Goal: Task Accomplishment & Management: Use online tool/utility

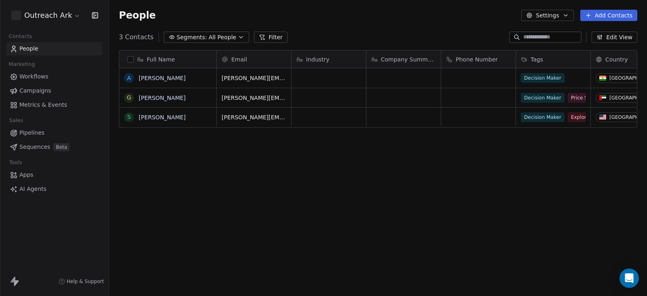
scroll to position [252, 529]
click at [40, 175] on link "Apps" at bounding box center [54, 174] width 96 height 13
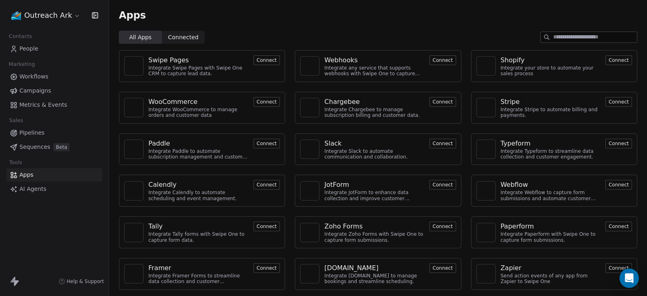
click at [442, 61] on button "Connect" at bounding box center [442, 60] width 27 height 10
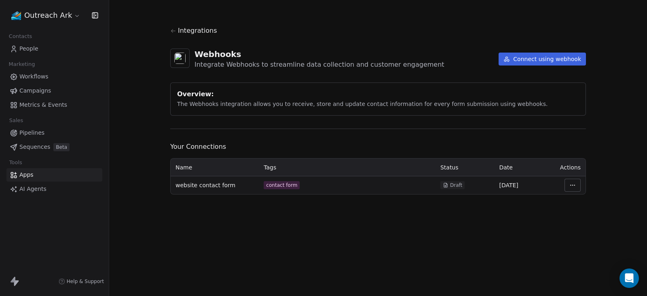
click at [537, 57] on button "Connect using webhook" at bounding box center [541, 59] width 87 height 13
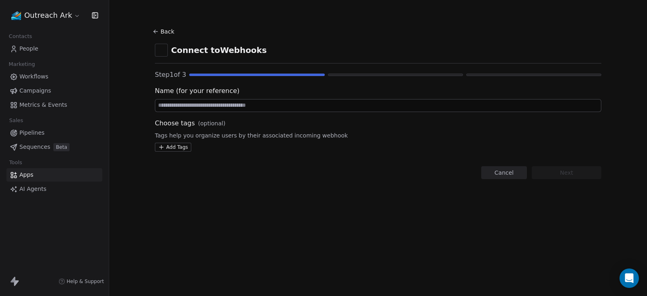
click at [242, 107] on input at bounding box center [377, 105] width 445 height 12
type input "**********"
click at [177, 149] on html "**********" at bounding box center [323, 148] width 647 height 296
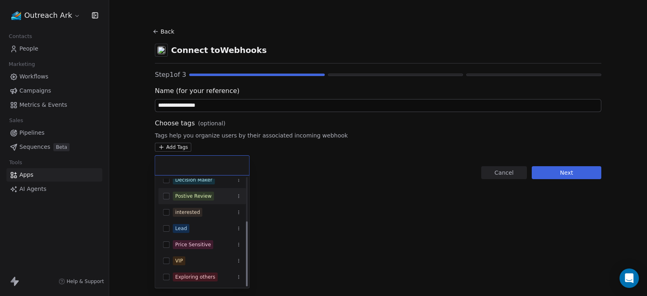
scroll to position [72, 0]
click at [166, 229] on button "Suggestions" at bounding box center [166, 228] width 6 height 6
click at [373, 189] on html "**********" at bounding box center [323, 148] width 647 height 296
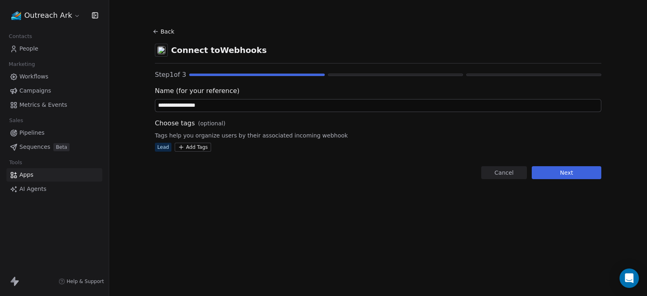
click at [577, 174] on button "Next" at bounding box center [566, 172] width 70 height 13
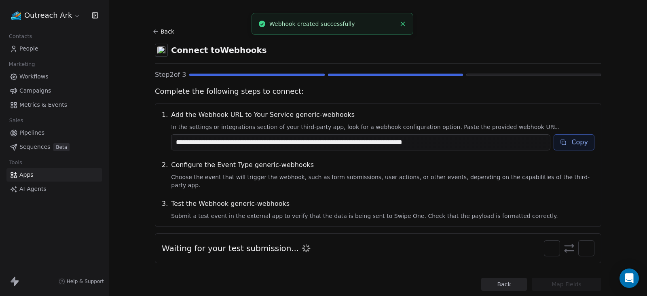
click at [580, 142] on button "Copy" at bounding box center [573, 142] width 41 height 16
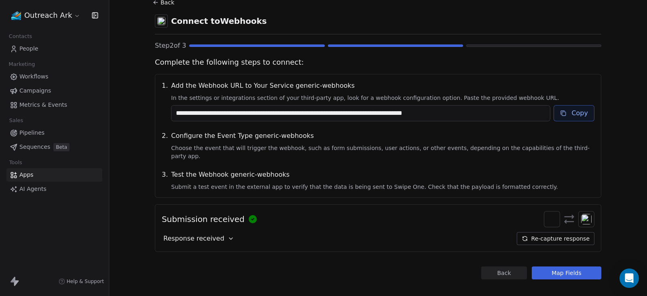
scroll to position [30, 0]
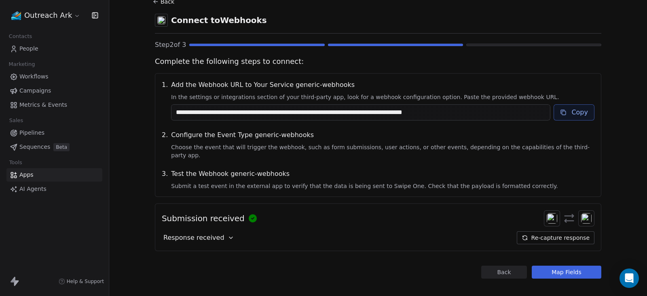
click at [570, 266] on button "Map Fields" at bounding box center [566, 272] width 70 height 13
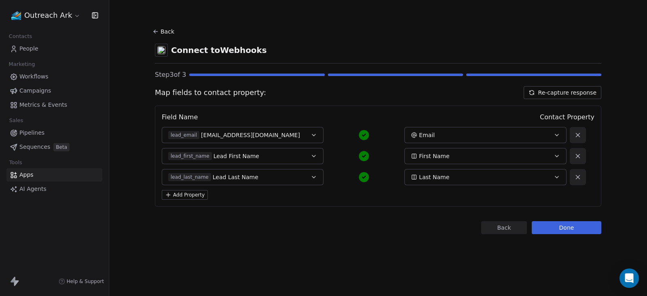
click at [197, 194] on button "Add Property" at bounding box center [185, 195] width 46 height 10
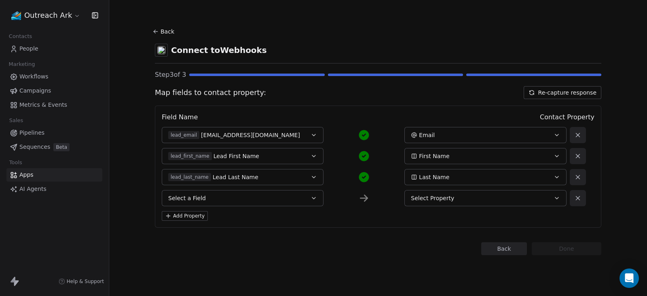
click at [446, 197] on span "Select Property" at bounding box center [432, 198] width 43 height 8
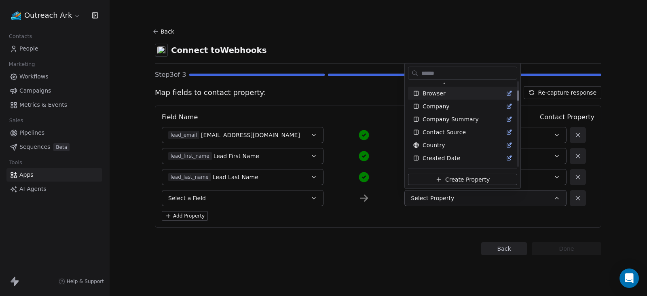
scroll to position [101, 0]
click at [449, 106] on div "Company" at bounding box center [462, 105] width 99 height 8
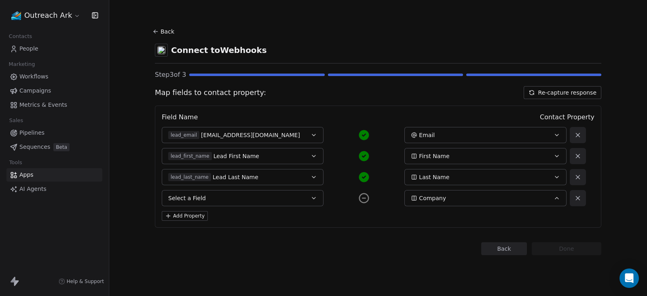
click at [303, 199] on button "Select a Field" at bounding box center [243, 198] width 162 height 16
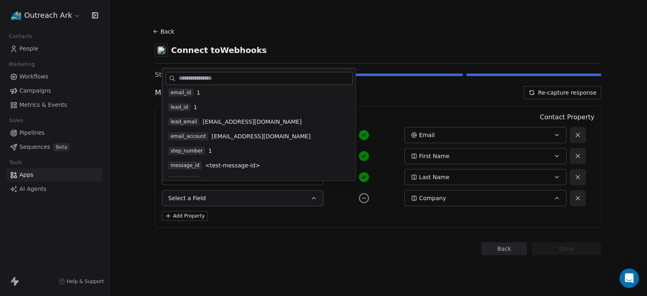
scroll to position [0, 0]
click at [252, 202] on button "Select a Field" at bounding box center [243, 198] width 162 height 16
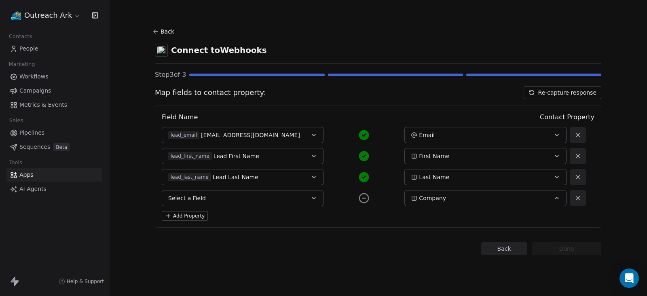
click at [303, 196] on button "Select a Field" at bounding box center [243, 198] width 162 height 16
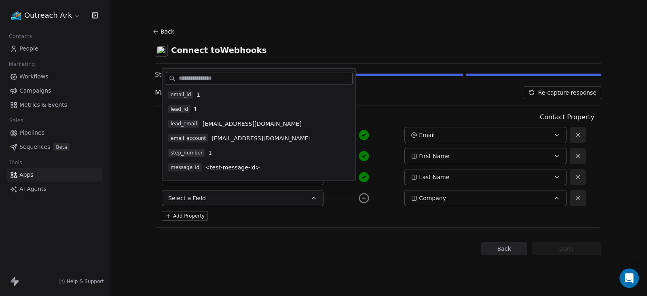
click at [293, 199] on button "Select a Field" at bounding box center [243, 198] width 162 height 16
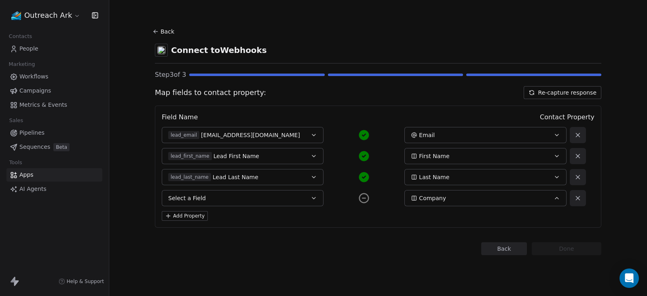
click at [311, 196] on icon "button" at bounding box center [313, 198] width 6 height 6
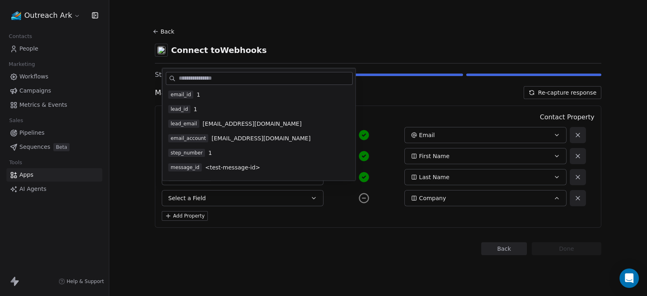
click at [462, 201] on div "Company" at bounding box center [478, 198] width 134 height 8
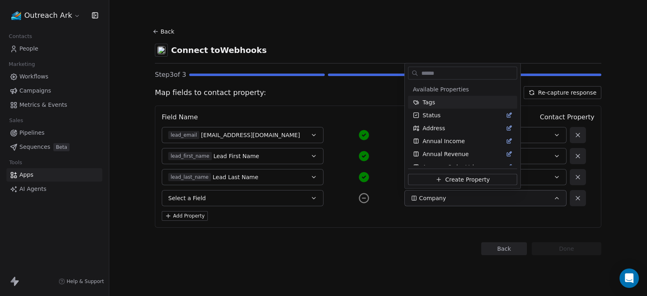
click at [453, 74] on input "text" at bounding box center [467, 73] width 97 height 12
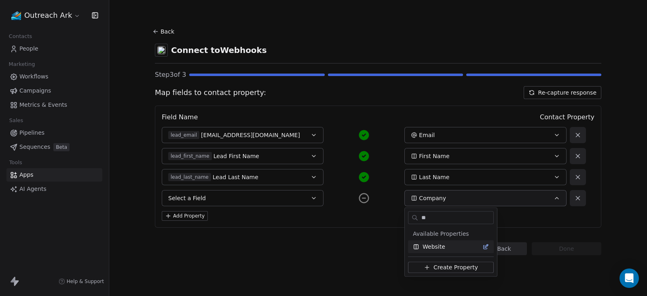
type input "**"
click at [444, 243] on div "Website" at bounding box center [451, 246] width 76 height 8
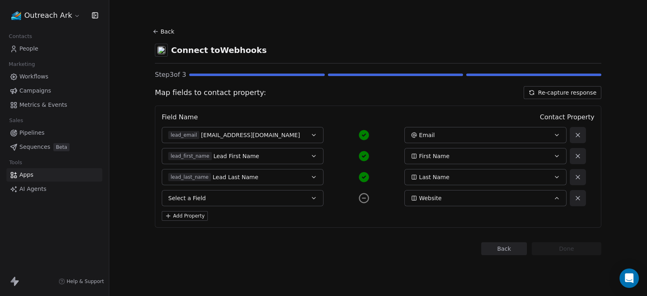
click at [270, 195] on button "Select a Field" at bounding box center [243, 198] width 162 height 16
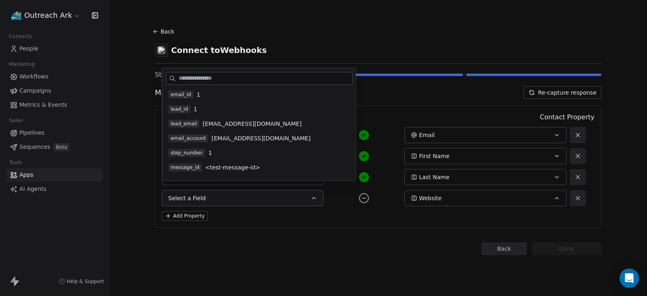
click at [285, 217] on div "Add Property" at bounding box center [378, 216] width 432 height 10
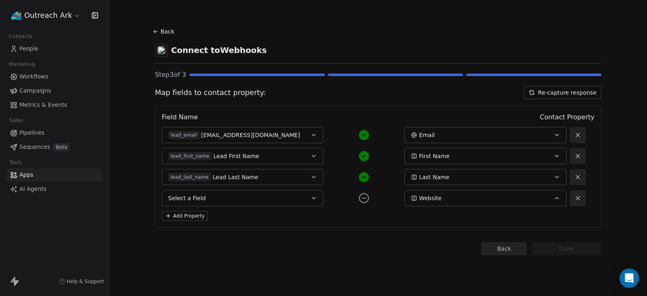
click at [352, 72] on div "Step 3 of 3" at bounding box center [378, 75] width 446 height 10
click at [309, 201] on button "Select a Field" at bounding box center [243, 198] width 162 height 16
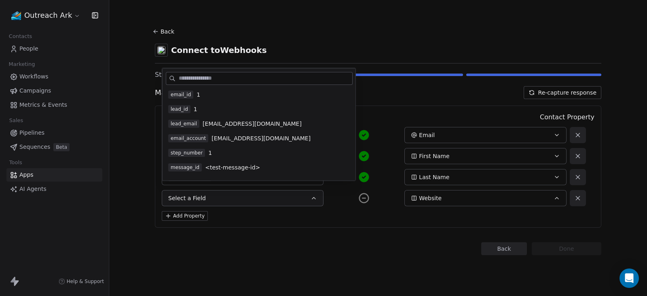
click at [259, 214] on div "Add Property" at bounding box center [378, 216] width 432 height 10
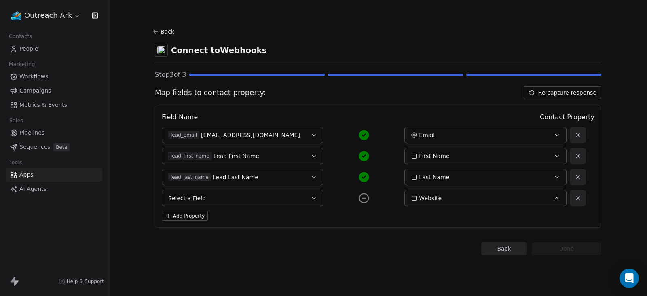
click at [301, 191] on button "Select a Field" at bounding box center [243, 198] width 162 height 16
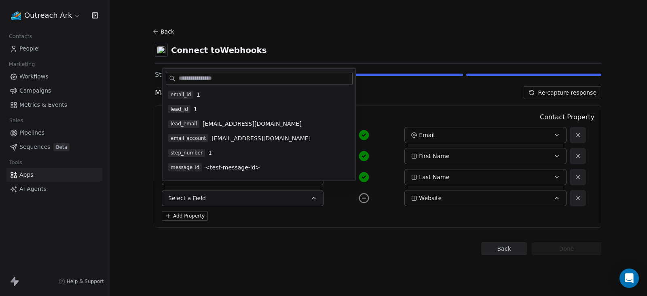
click at [225, 219] on div "Add Property" at bounding box center [378, 216] width 432 height 10
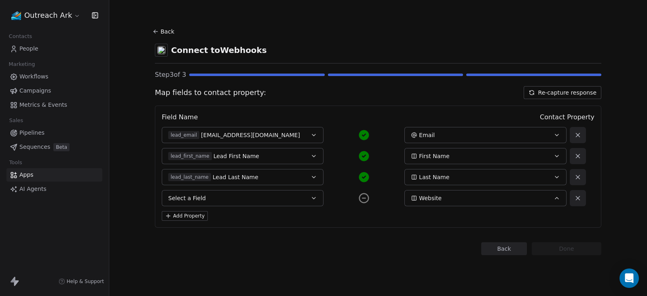
click at [194, 217] on button "Add Property" at bounding box center [185, 216] width 46 height 10
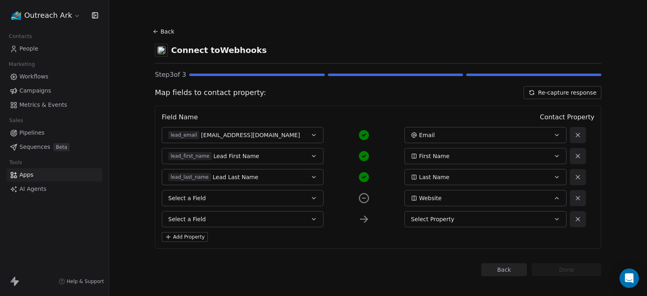
click at [244, 221] on button "Select a Field" at bounding box center [243, 219] width 162 height 16
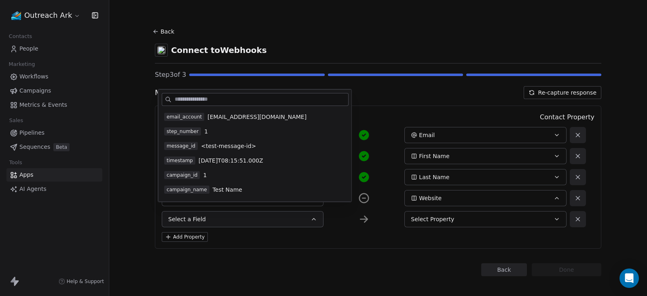
scroll to position [77, 0]
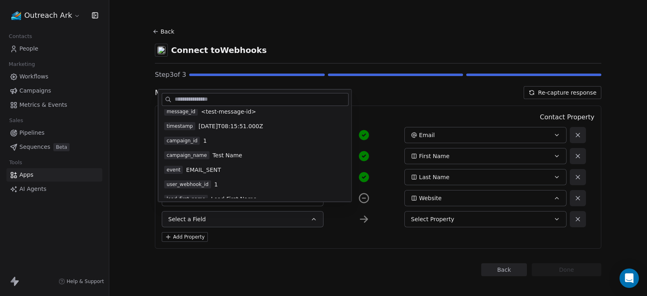
click at [199, 156] on span "campaign_name" at bounding box center [186, 155] width 45 height 8
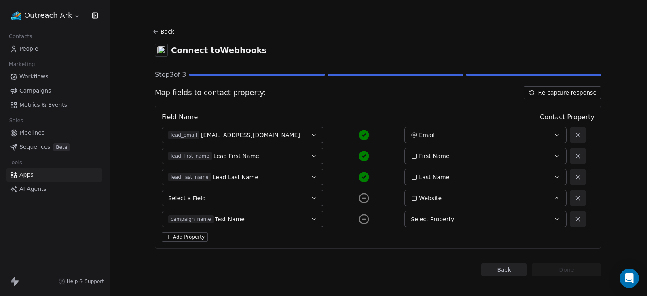
click at [543, 220] on button "Select Property" at bounding box center [485, 219] width 162 height 16
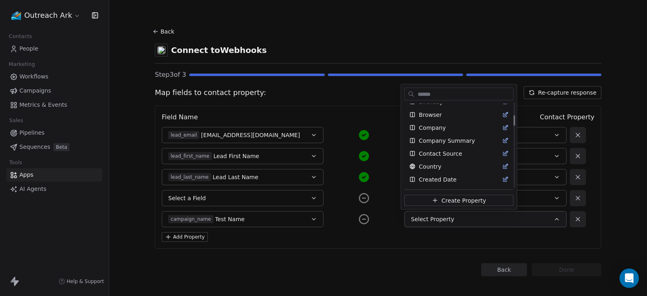
scroll to position [101, 0]
click at [311, 196] on html "Outreach Ark Contacts People Marketing Workflows Campaigns Metrics & Events Sal…" at bounding box center [323, 199] width 647 height 398
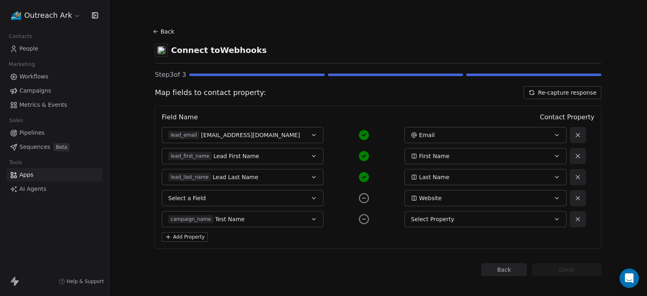
click at [297, 194] on button "Select a Field" at bounding box center [243, 198] width 162 height 16
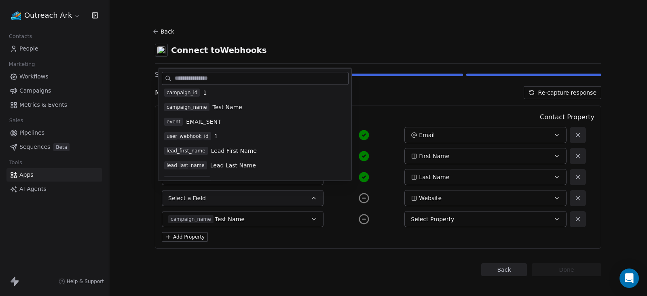
scroll to position [127, 0]
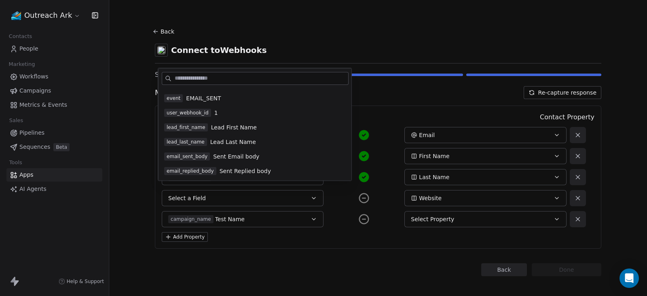
click at [253, 247] on div "Field Name Contact Property lead_email recipient@example.com Email lead_first_n…" at bounding box center [378, 176] width 446 height 143
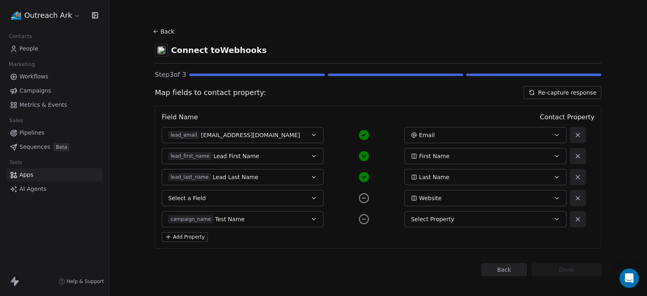
click at [359, 199] on icon at bounding box center [364, 198] width 12 height 12
click at [360, 221] on icon at bounding box center [364, 219] width 12 height 12
click at [267, 196] on button "Select a Field" at bounding box center [243, 198] width 162 height 16
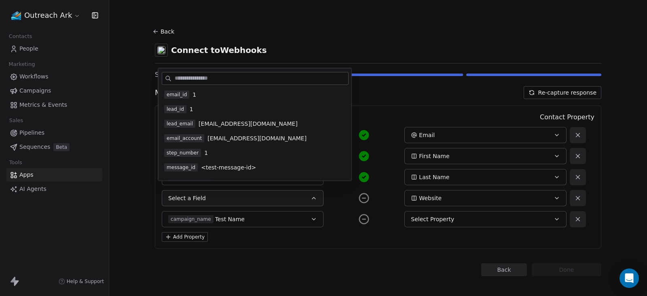
click at [575, 200] on icon at bounding box center [577, 197] width 7 height 7
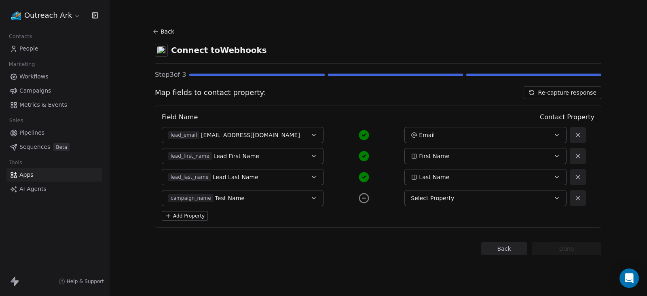
click at [578, 199] on icon at bounding box center [577, 197] width 7 height 7
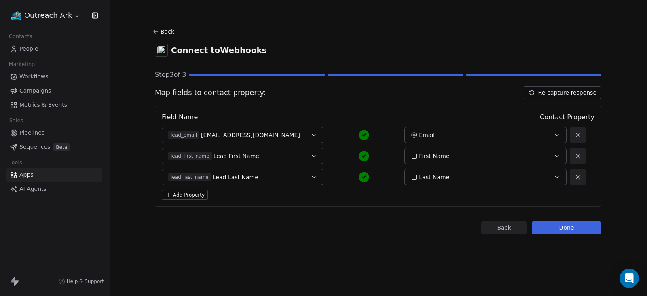
click at [572, 229] on button "Done" at bounding box center [566, 227] width 70 height 13
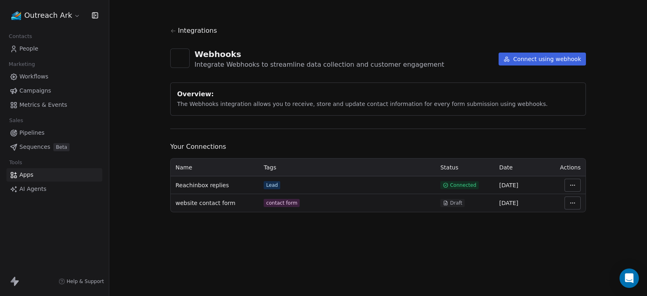
click at [266, 234] on section "Integrations Webhooks Integrate Webhooks to streamline data collection and cust…" at bounding box center [378, 119] width 454 height 238
click at [566, 185] on html "Outreach Ark Contacts People Marketing Workflows Campaigns Metrics & Events Sal…" at bounding box center [323, 199] width 647 height 398
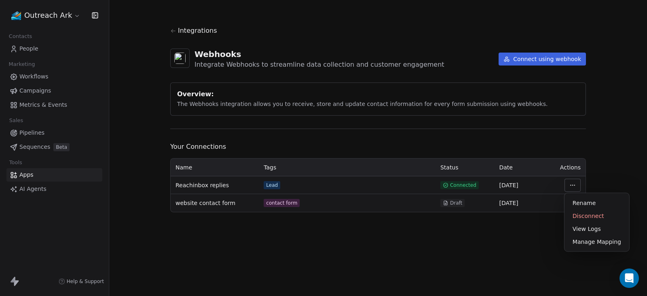
click at [630, 160] on html "Outreach Ark Contacts People Marketing Workflows Campaigns Metrics & Events Sal…" at bounding box center [323, 199] width 647 height 398
click at [569, 181] on html "Outreach Ark Contacts People Marketing Workflows Campaigns Metrics & Events Sal…" at bounding box center [323, 199] width 647 height 398
click at [588, 228] on div "View Logs" at bounding box center [596, 228] width 58 height 13
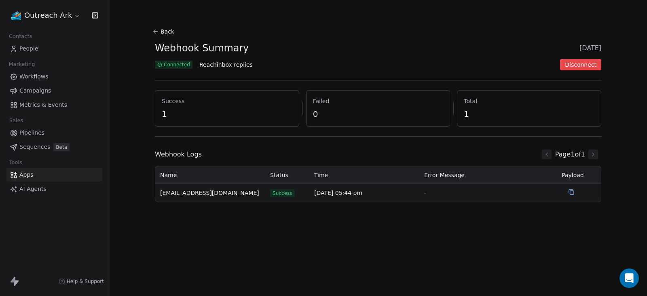
click at [181, 63] on span "Connected" at bounding box center [177, 64] width 26 height 6
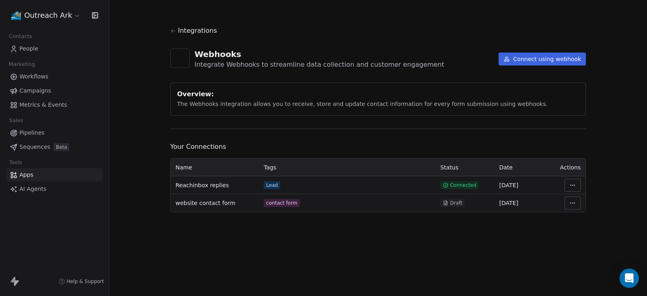
click at [207, 203] on span "website contact form" at bounding box center [205, 203] width 60 height 8
click at [575, 203] on html "Outreach Ark Contacts People Marketing Workflows Campaigns Metrics & Events Sal…" at bounding box center [323, 199] width 647 height 398
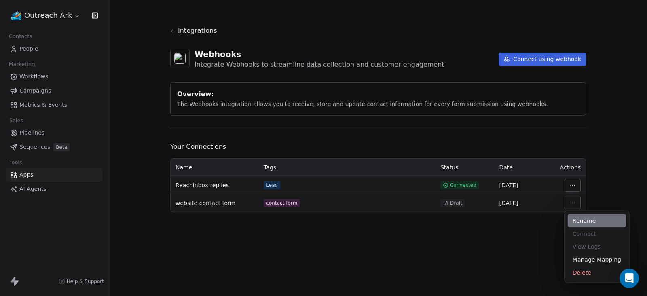
click at [586, 218] on div "Rename" at bounding box center [596, 220] width 58 height 13
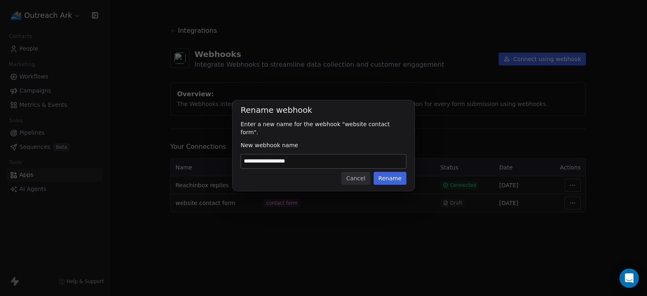
drag, startPoint x: 350, startPoint y: 173, endPoint x: 366, endPoint y: 177, distance: 16.5
click at [352, 173] on button "Cancel" at bounding box center [355, 178] width 29 height 13
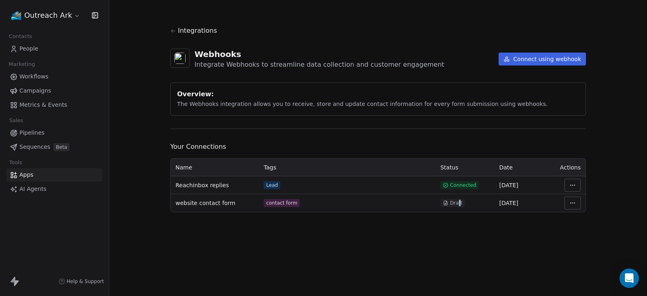
drag, startPoint x: 459, startPoint y: 201, endPoint x: 596, endPoint y: 216, distance: 137.9
click at [507, 206] on tr "website contact form contact form Draft 08 Oct 2025" at bounding box center [378, 203] width 415 height 18
click at [572, 205] on html "Outreach Ark Contacts People Marketing Workflows Campaigns Metrics & Events Sal…" at bounding box center [323, 199] width 647 height 398
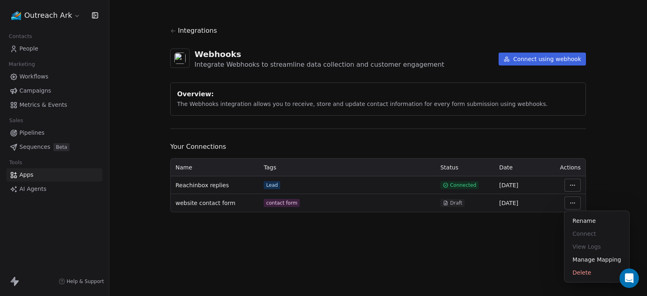
click at [194, 201] on html "Outreach Ark Contacts People Marketing Workflows Campaigns Metrics & Events Sal…" at bounding box center [323, 199] width 647 height 398
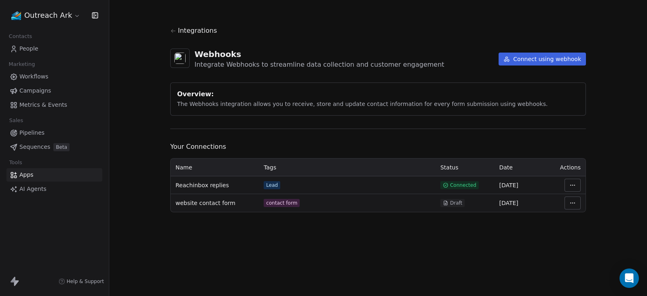
click at [574, 200] on html "Outreach Ark Contacts People Marketing Workflows Campaigns Metrics & Events Sal…" at bounding box center [323, 199] width 647 height 398
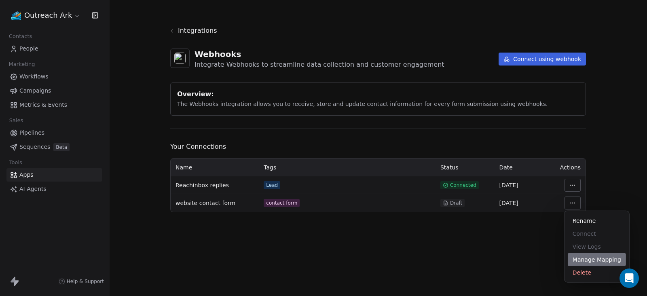
click at [588, 257] on div "Manage Mapping" at bounding box center [596, 259] width 58 height 13
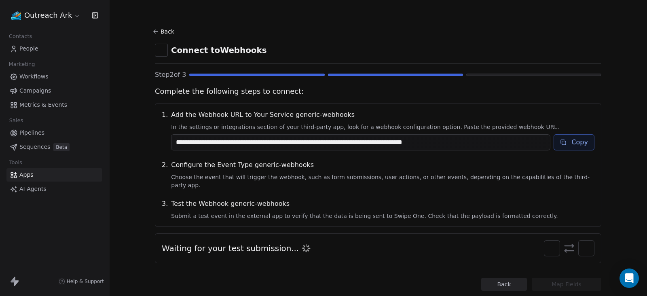
click at [152, 28] on icon at bounding box center [155, 31] width 6 height 6
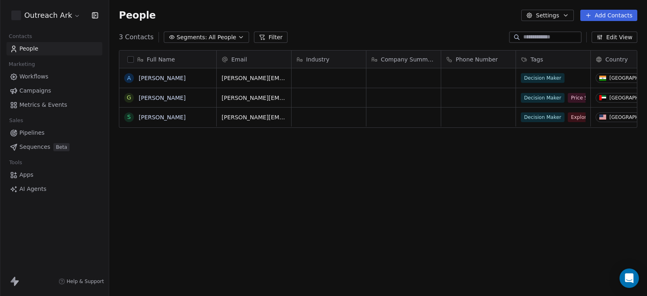
scroll to position [252, 529]
click at [282, 237] on div "Full Name A [PERSON_NAME] G [PERSON_NAME] S [PERSON_NAME] Email Industry Compan…" at bounding box center [377, 174] width 537 height 260
click at [29, 173] on span "Apps" at bounding box center [26, 175] width 14 height 8
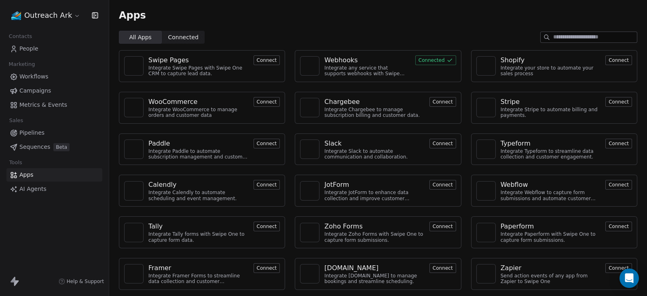
click at [327, 67] on div "Integrate any service that supports webhooks with Swipe One to capture and auto…" at bounding box center [367, 71] width 86 height 12
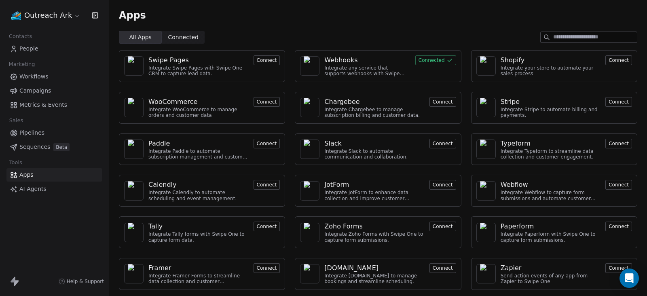
click at [304, 66] on img at bounding box center [310, 65] width 12 height 19
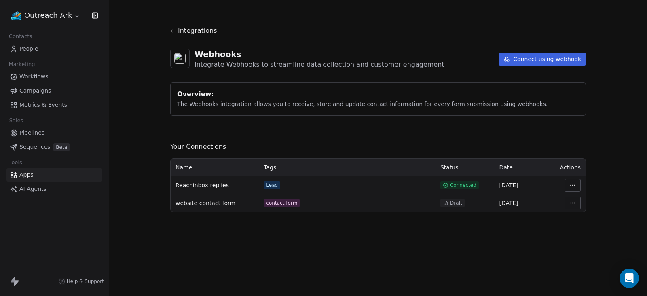
click at [27, 48] on span "People" at bounding box center [28, 48] width 19 height 8
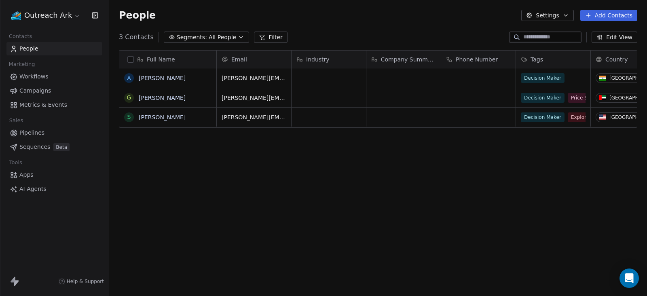
scroll to position [252, 529]
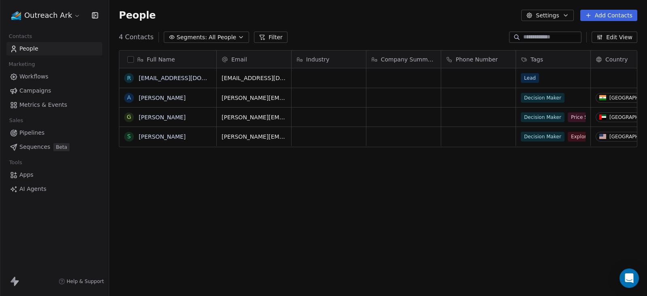
click at [209, 37] on span "All People" at bounding box center [222, 37] width 27 height 8
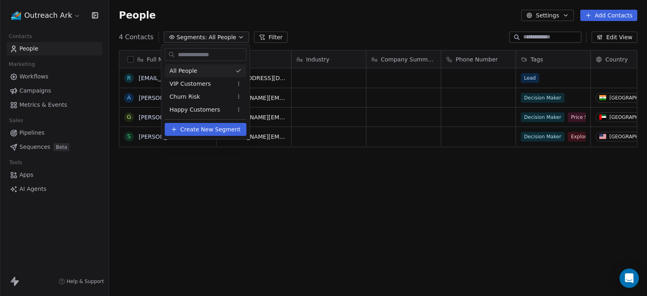
click at [207, 70] on div "All People" at bounding box center [205, 70] width 82 height 13
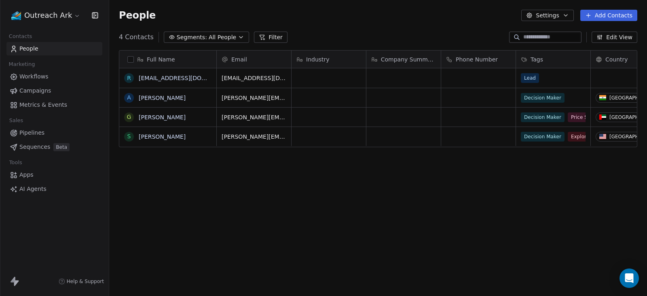
click at [295, 24] on div "People Settings Add Contacts" at bounding box center [377, 15] width 537 height 31
click at [27, 172] on span "Apps" at bounding box center [26, 175] width 14 height 8
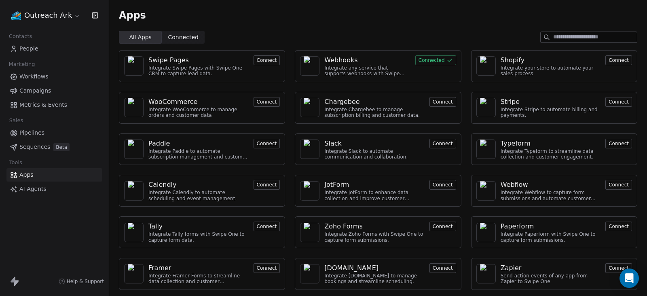
click at [426, 59] on button "Connected" at bounding box center [435, 60] width 41 height 10
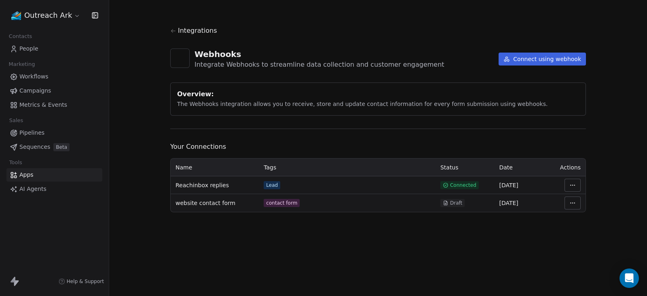
click at [573, 185] on html "Outreach Ark Contacts People Marketing Workflows Campaigns Metrics & Events Sal…" at bounding box center [323, 148] width 647 height 296
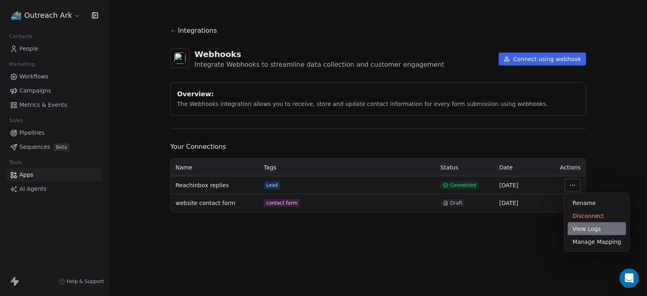
click at [582, 231] on div "View Logs" at bounding box center [596, 228] width 58 height 13
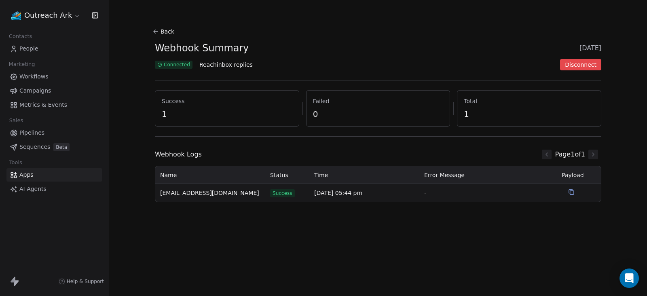
click at [573, 194] on icon at bounding box center [571, 192] width 6 height 6
click at [588, 228] on div "Back Webhook Summary 09 Oct 2025 Connected Reachinbox replies Disconnect Succes…" at bounding box center [377, 148] width 537 height 296
click at [571, 194] on icon at bounding box center [572, 193] width 4 height 4
click at [181, 189] on span "rajesh@outreachark.com" at bounding box center [210, 193] width 100 height 8
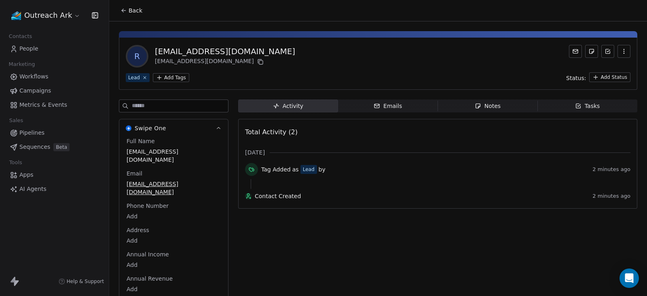
click at [34, 48] on span "People" at bounding box center [28, 48] width 19 height 8
click at [125, 9] on icon at bounding box center [123, 10] width 6 height 6
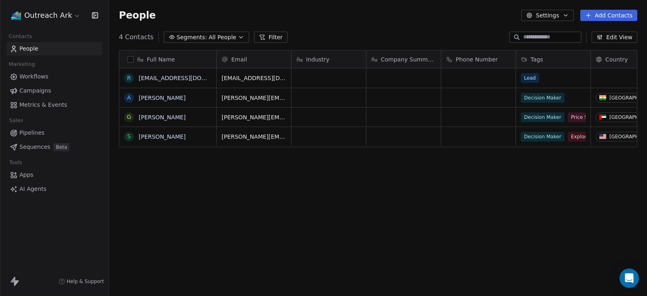
scroll to position [252, 529]
click at [32, 173] on span "Apps" at bounding box center [26, 175] width 14 height 8
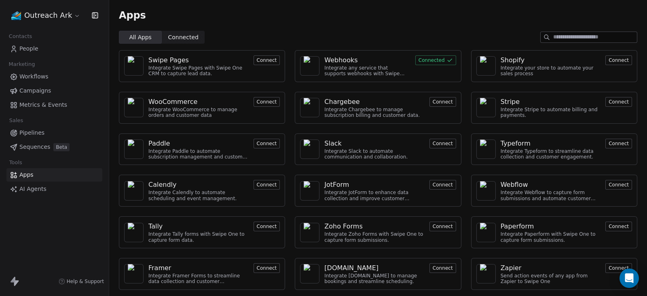
click at [422, 60] on button "Connected" at bounding box center [435, 60] width 41 height 10
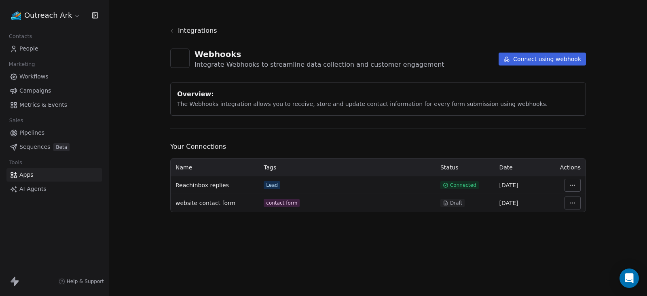
click at [574, 183] on html "Outreach Ark Contacts People Marketing Workflows Campaigns Metrics & Events Sal…" at bounding box center [323, 148] width 647 height 296
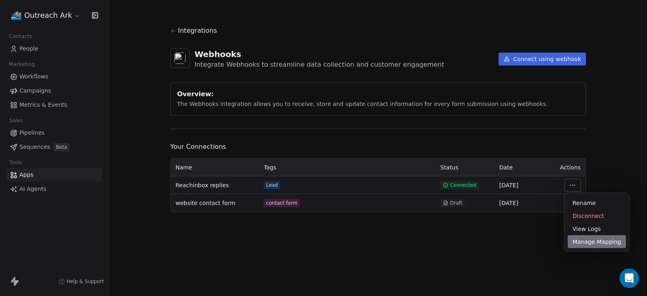
click at [590, 240] on div "Manage Mapping" at bounding box center [596, 241] width 58 height 13
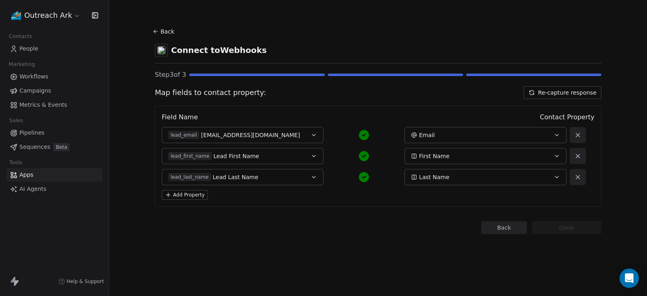
click at [508, 181] on button "Last Name" at bounding box center [485, 177] width 162 height 16
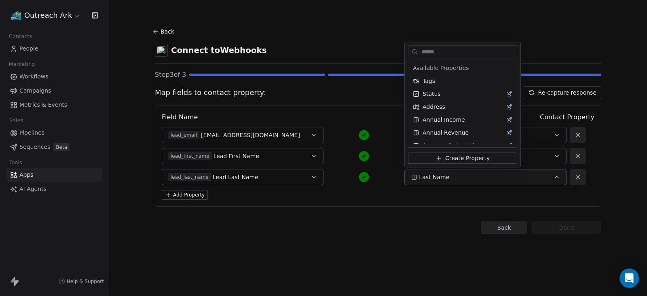
scroll to position [293, 0]
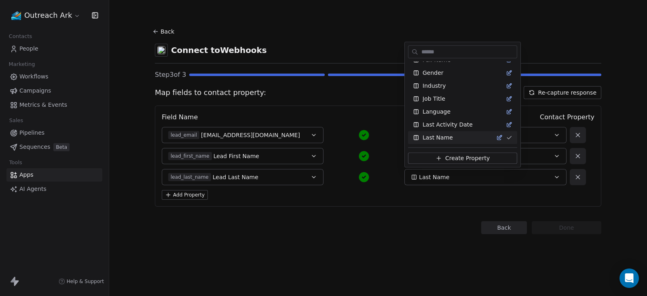
click at [343, 213] on html "Outreach Ark Contacts People Marketing Workflows Campaigns Metrics & Events Sal…" at bounding box center [323, 148] width 647 height 296
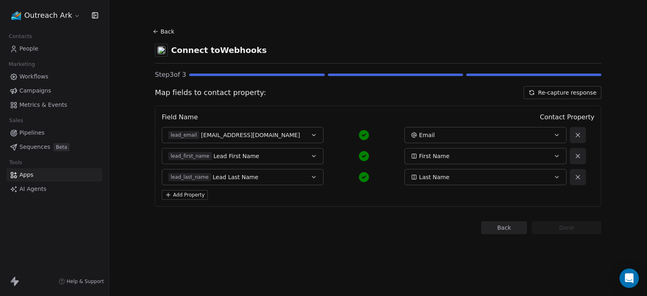
click at [194, 196] on button "Add Property" at bounding box center [185, 195] width 46 height 10
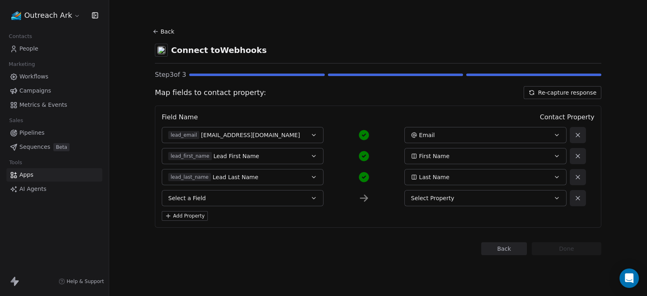
click at [461, 201] on div "Select Property" at bounding box center [478, 198] width 134 height 8
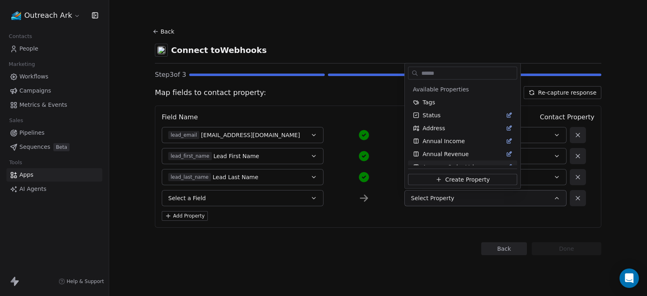
click at [381, 221] on html "Outreach Ark Contacts People Marketing Workflows Campaigns Metrics & Events Sal…" at bounding box center [323, 148] width 647 height 296
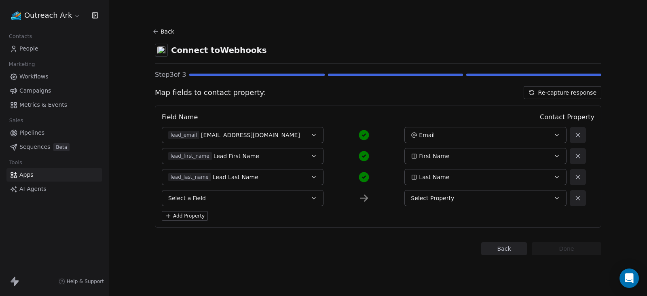
click at [287, 196] on button "Select a Field" at bounding box center [243, 198] width 162 height 16
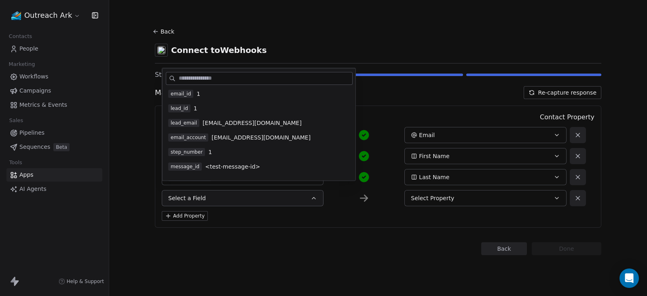
scroll to position [0, 0]
click at [261, 17] on section "Back Connect to Webhooks Step 3 of 3 Map fields to contact property: Re-capture…" at bounding box center [377, 140] width 485 height 281
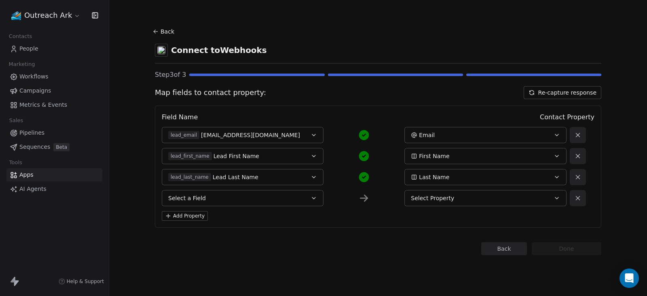
click at [307, 199] on button "Select a Field" at bounding box center [243, 198] width 162 height 16
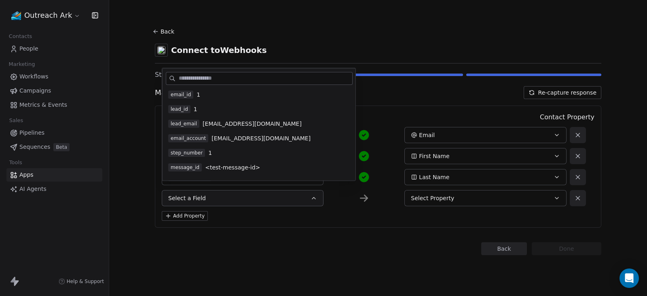
click at [130, 167] on div "Back Connect to Webhooks Step 3 of 3 Map fields to contact property: Re-capture…" at bounding box center [377, 148] width 537 height 296
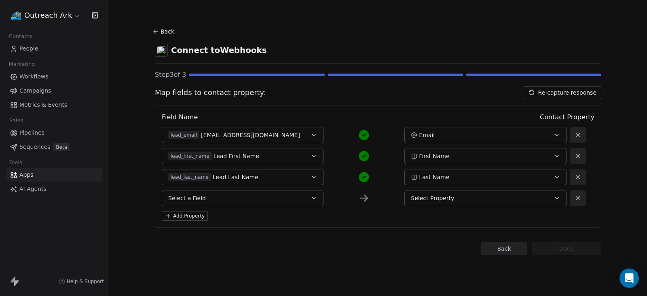
click at [301, 197] on button "Select a Field" at bounding box center [243, 198] width 162 height 16
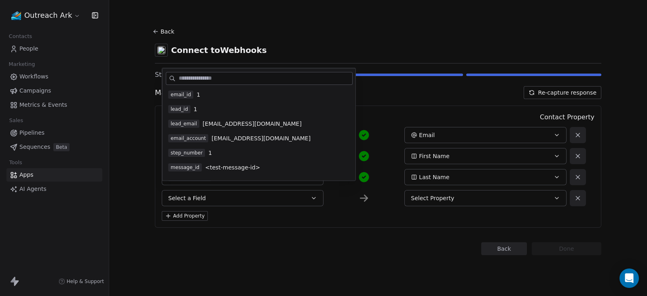
drag, startPoint x: 291, startPoint y: 257, endPoint x: 288, endPoint y: 249, distance: 7.7
click at [290, 252] on section "Back Connect to Webhooks Step 3 of 3 Map fields to contact property: Re-capture…" at bounding box center [377, 140] width 485 height 281
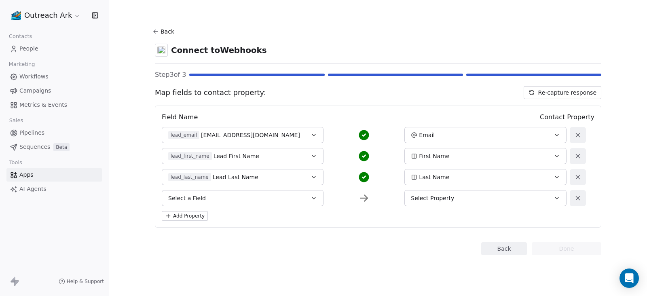
click at [580, 198] on icon at bounding box center [577, 197] width 7 height 7
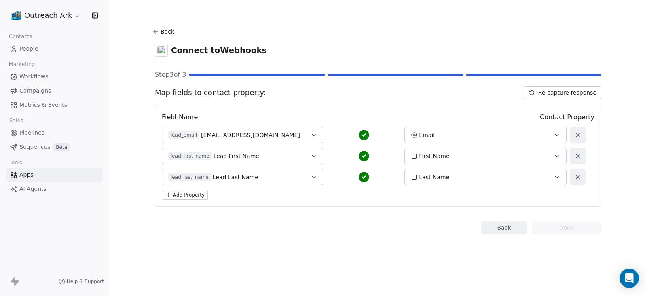
click at [164, 30] on button "Back" at bounding box center [165, 31] width 26 height 15
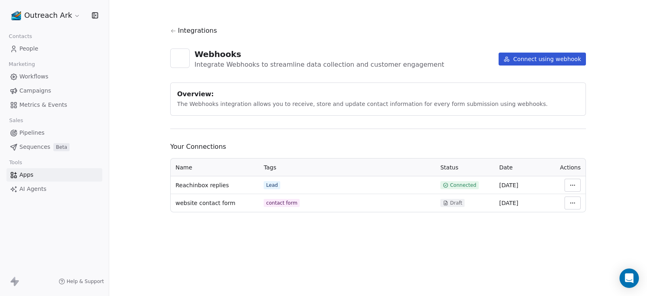
click at [571, 185] on html "Outreach Ark Contacts People Marketing Workflows Campaigns Metrics & Events Sal…" at bounding box center [323, 148] width 647 height 296
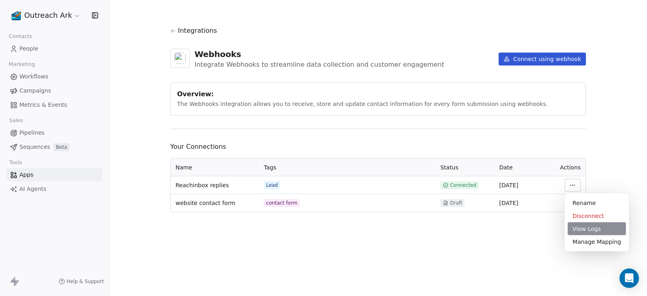
click at [591, 228] on div "View Logs" at bounding box center [596, 228] width 58 height 13
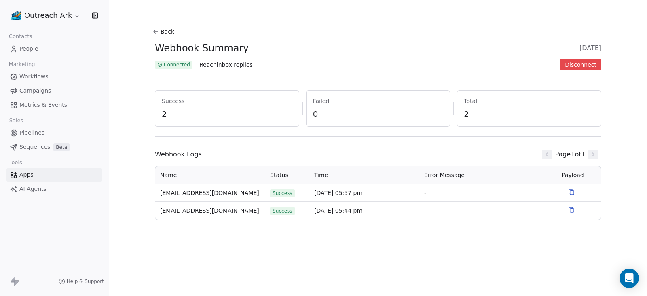
click at [25, 46] on span "People" at bounding box center [28, 48] width 19 height 8
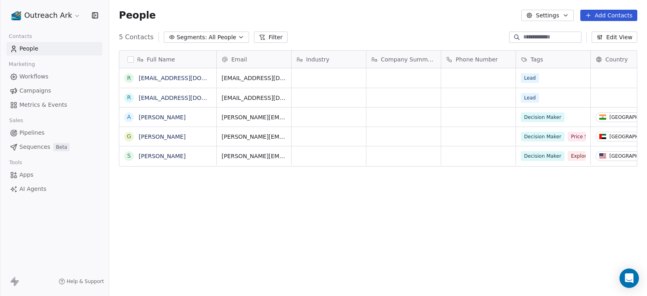
click at [38, 177] on link "Apps" at bounding box center [54, 174] width 96 height 13
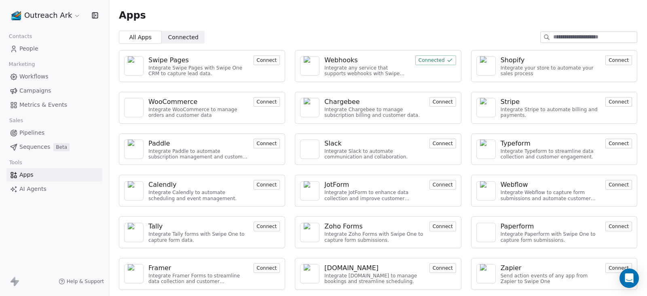
click at [556, 37] on input at bounding box center [595, 37] width 84 height 11
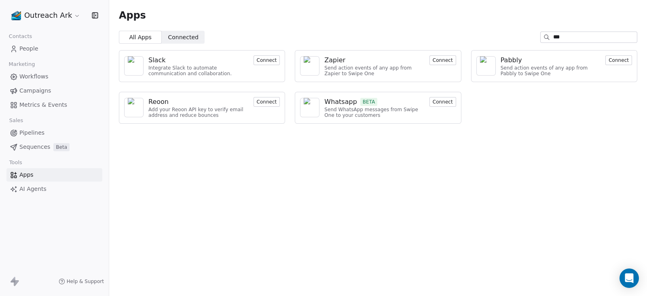
type input "***"
click at [274, 61] on button "Connect" at bounding box center [266, 60] width 27 height 10
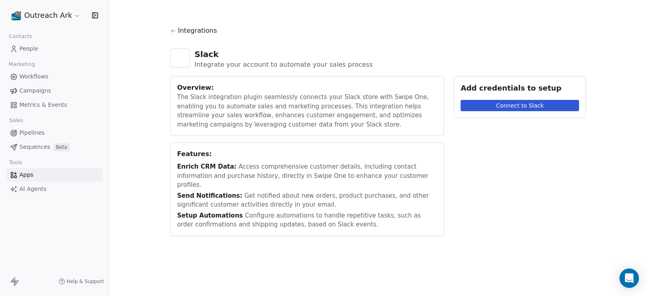
click at [492, 104] on button "Connect to Slack" at bounding box center [519, 105] width 118 height 11
click at [536, 105] on button "Connect to Slack" at bounding box center [519, 105] width 118 height 11
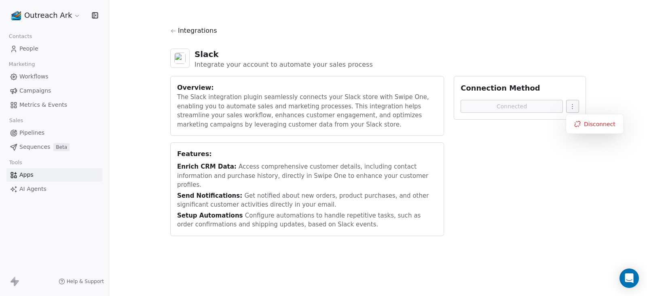
click at [567, 106] on html "Outreach Ark Contacts People Marketing Workflows Campaigns Metrics & Events Sal…" at bounding box center [323, 148] width 647 height 296
click at [433, 173] on html "Outreach Ark Contacts People Marketing Workflows Campaigns Metrics & Events Sal…" at bounding box center [323, 148] width 647 height 296
click at [358, 106] on div "The Slack integration plugin seamlessly connects your Slack store with Swipe On…" at bounding box center [307, 111] width 260 height 36
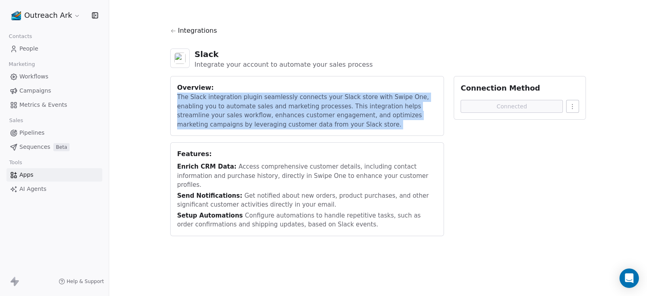
click at [358, 106] on div "The Slack integration plugin seamlessly connects your Slack store with Swipe On…" at bounding box center [307, 111] width 260 height 36
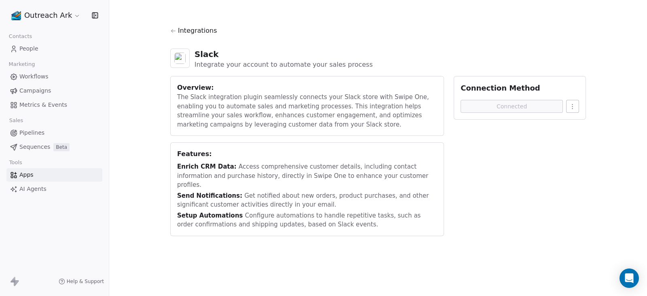
click at [271, 179] on div "Enrich CRM Data: Access comprehensive customer details, including contact infor…" at bounding box center [307, 175] width 260 height 27
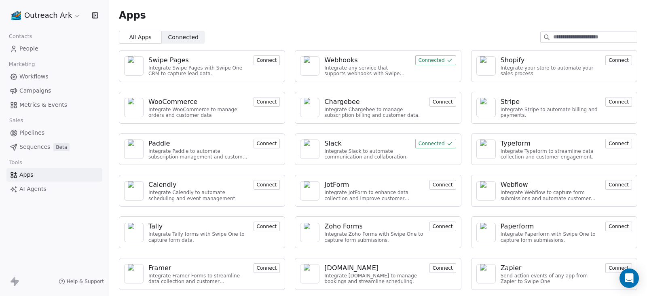
click at [390, 61] on div "Webhooks" at bounding box center [367, 60] width 86 height 10
click at [176, 36] on span "Connected" at bounding box center [183, 37] width 30 height 8
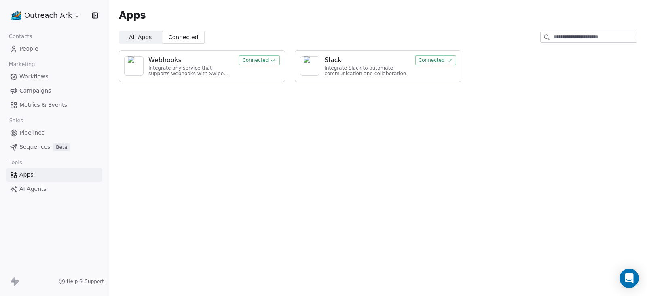
click at [328, 64] on div "Slack" at bounding box center [332, 60] width 17 height 10
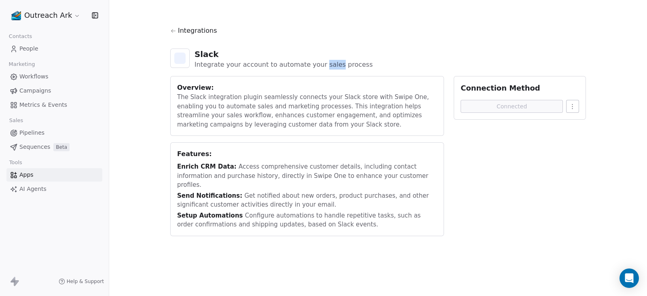
click at [328, 64] on div "Integrate your account to automate your sales process" at bounding box center [283, 65] width 178 height 10
click at [38, 189] on span "AI Agents" at bounding box center [32, 189] width 27 height 8
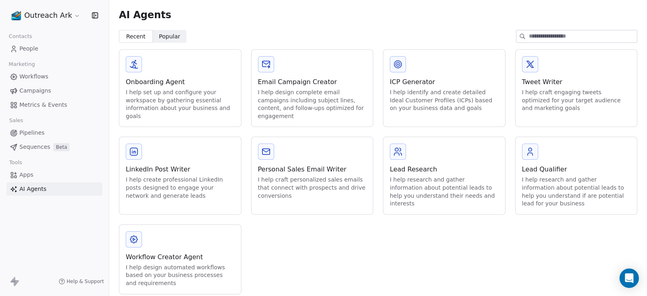
click at [35, 171] on link "Apps" at bounding box center [54, 174] width 96 height 13
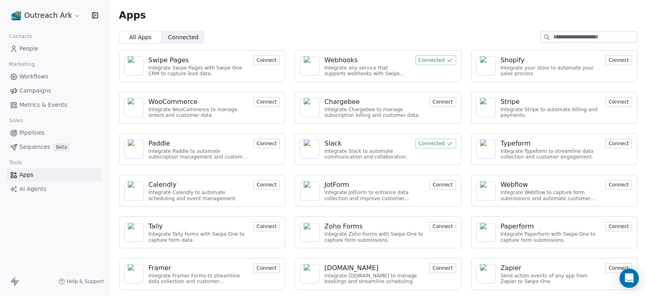
click at [29, 188] on span "AI Agents" at bounding box center [32, 189] width 27 height 8
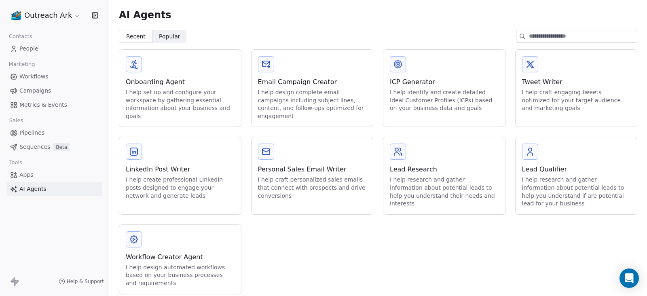
click at [412, 160] on div "Lead Research I help research and gather information about potential leads to h…" at bounding box center [444, 175] width 122 height 77
click at [413, 177] on div "I help research and gather information about potential leads to help you unders…" at bounding box center [444, 192] width 109 height 32
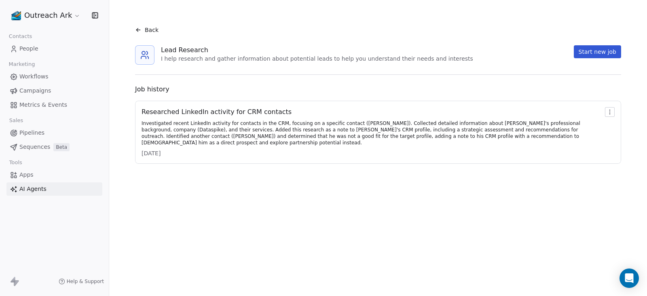
click at [137, 29] on icon at bounding box center [138, 30] width 6 height 6
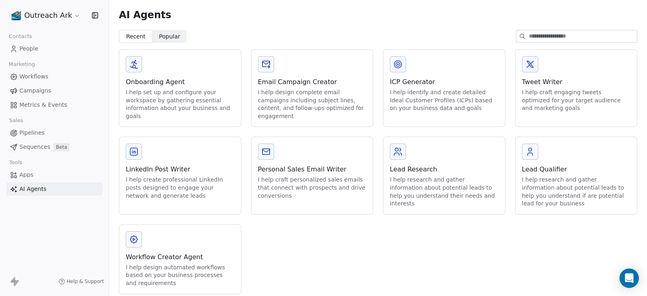
click at [415, 152] on div "Lead Research I help research and gather information about potential leads to h…" at bounding box center [444, 175] width 122 height 77
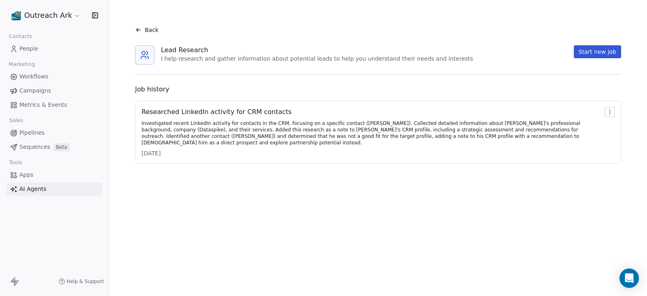
click at [590, 51] on button "Start new job" at bounding box center [596, 51] width 47 height 13
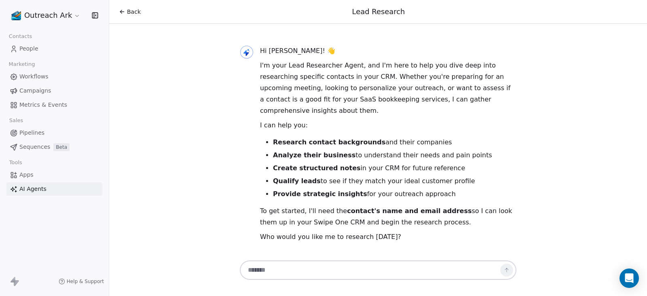
click at [333, 264] on textarea at bounding box center [369, 269] width 253 height 15
click at [308, 156] on strong "Analyze their business" at bounding box center [314, 155] width 82 height 8
click at [42, 45] on link "People" at bounding box center [54, 48] width 96 height 13
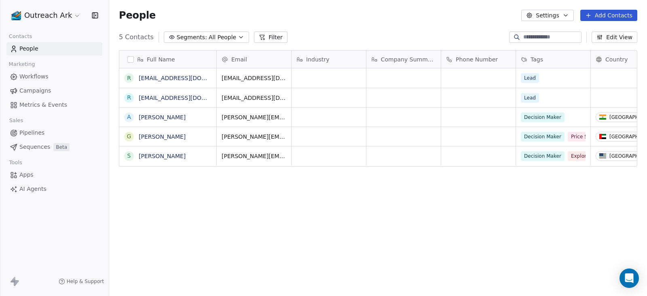
scroll to position [252, 529]
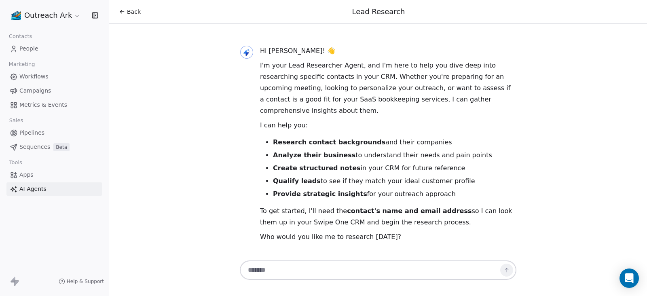
click at [40, 133] on span "Pipelines" at bounding box center [31, 133] width 25 height 8
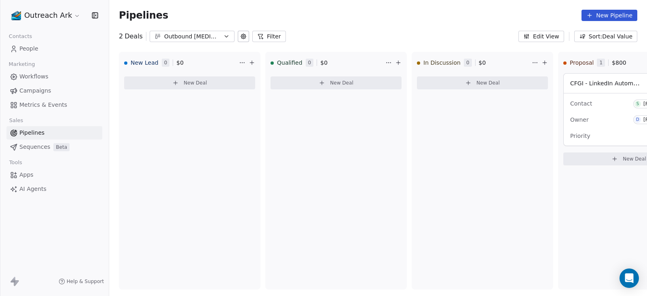
click at [23, 187] on span "AI Agents" at bounding box center [32, 189] width 27 height 8
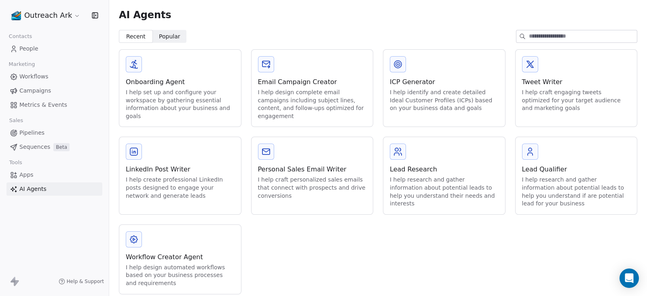
click at [415, 173] on div "Lead Research" at bounding box center [444, 169] width 109 height 10
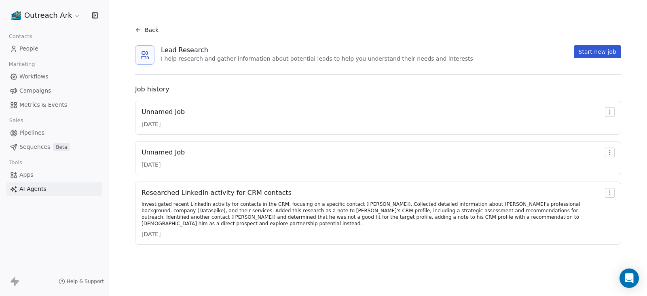
click at [434, 129] on div "Unnamed Job 10/9/2025" at bounding box center [378, 118] width 486 height 34
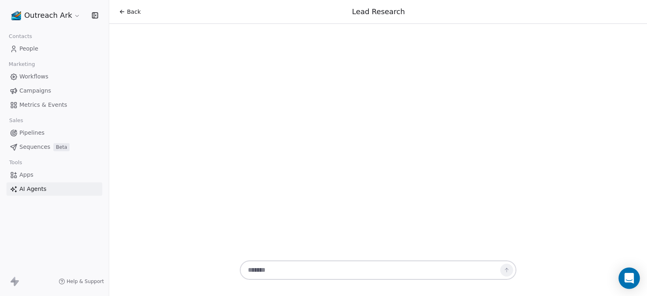
click at [629, 281] on icon "Open Intercom Messenger" at bounding box center [628, 278] width 9 height 11
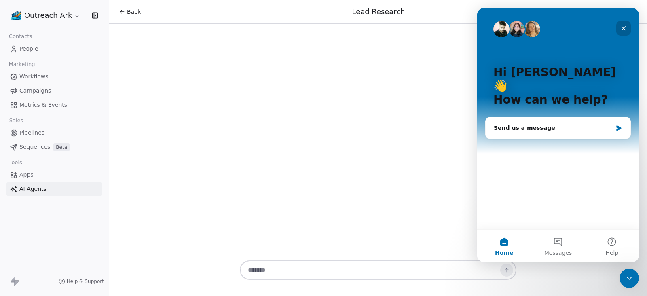
click at [622, 29] on icon "Close" at bounding box center [623, 28] width 4 height 4
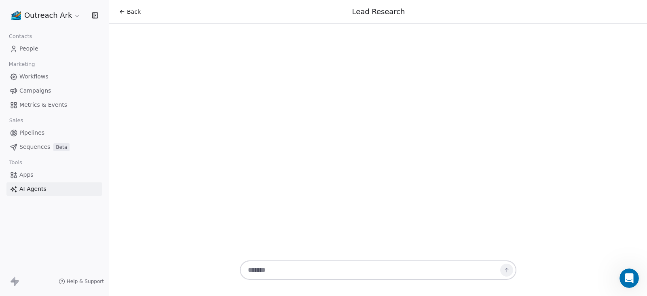
click at [318, 270] on textarea at bounding box center [369, 269] width 253 height 15
click at [30, 175] on span "Apps" at bounding box center [26, 175] width 14 height 8
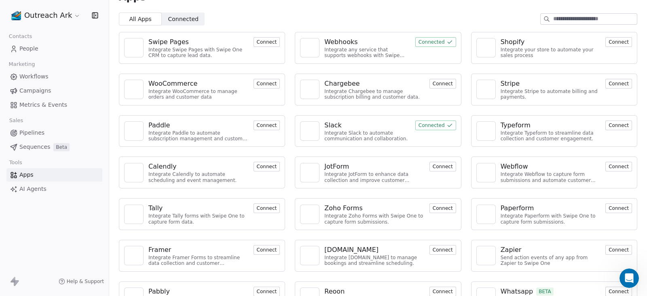
scroll to position [41, 0]
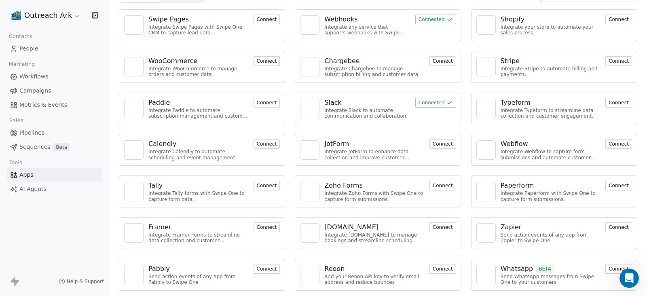
click at [61, 15] on html "Outreach Ark Contacts People Marketing Workflows Campaigns Metrics & Events Sal…" at bounding box center [323, 148] width 647 height 296
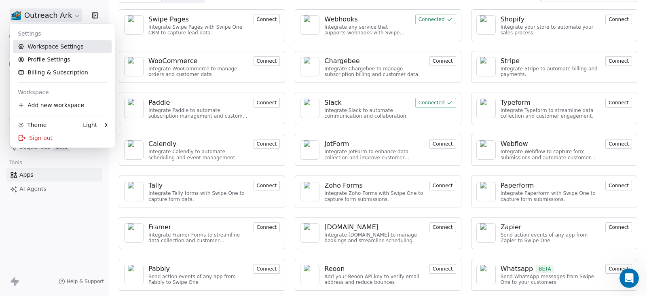
click at [72, 47] on link "Workspace Settings" at bounding box center [62, 46] width 99 height 13
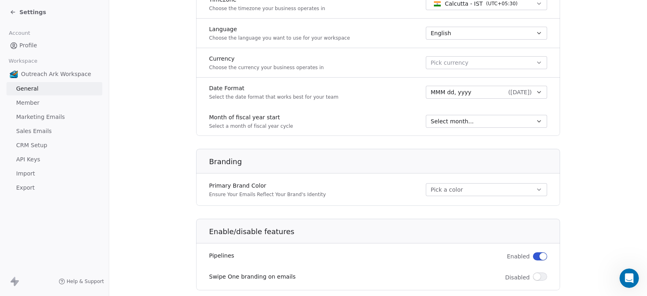
scroll to position [396, 0]
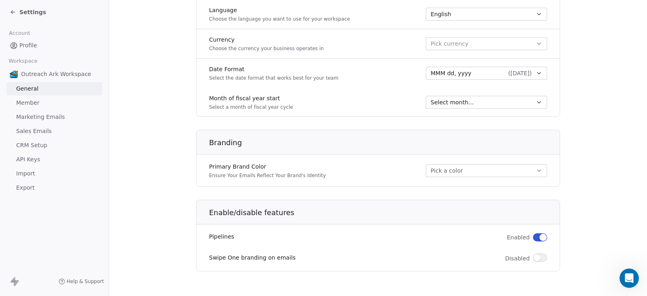
click at [40, 162] on link "API Keys" at bounding box center [54, 159] width 96 height 13
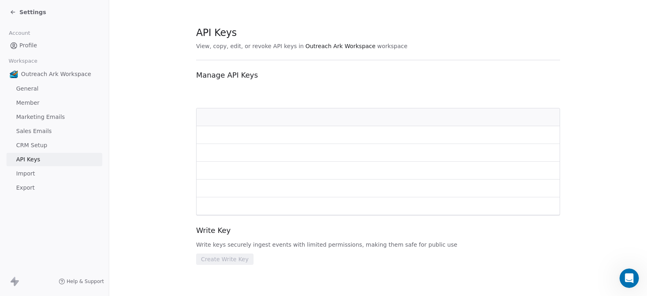
click at [40, 162] on link "API Keys" at bounding box center [54, 159] width 96 height 13
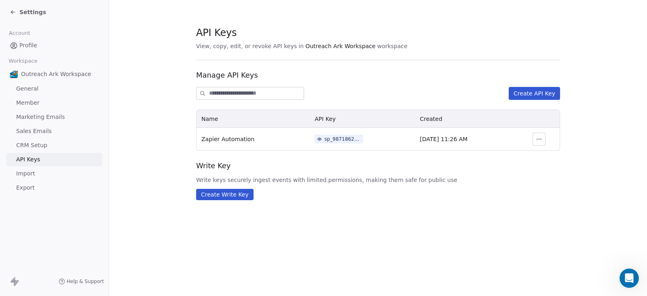
click at [331, 139] on div "sp_9871862ef7764a839999a41fbde2a3a2" at bounding box center [342, 138] width 36 height 7
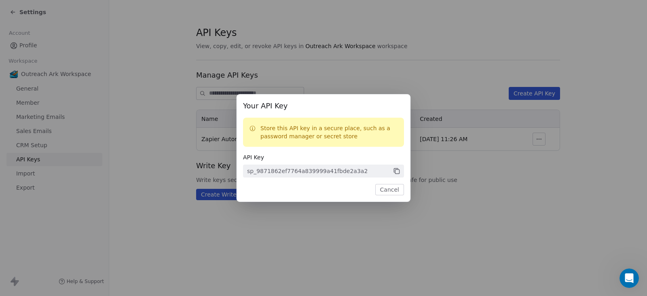
click at [396, 172] on icon at bounding box center [396, 170] width 7 height 7
click at [397, 191] on button "Cancel" at bounding box center [389, 189] width 29 height 11
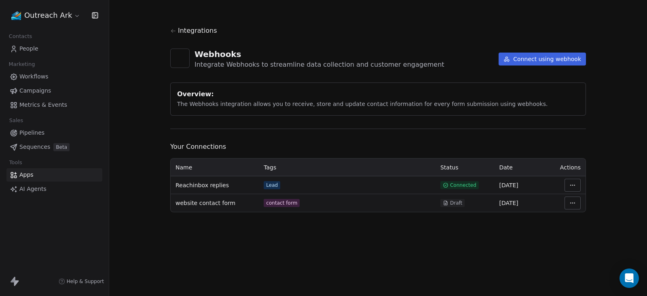
click at [567, 184] on html "Outreach Ark Contacts People Marketing Workflows Campaigns Metrics & Events Sal…" at bounding box center [323, 148] width 647 height 296
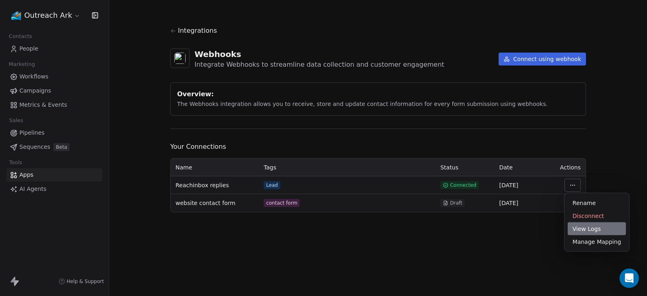
click at [584, 227] on div "View Logs" at bounding box center [596, 228] width 58 height 13
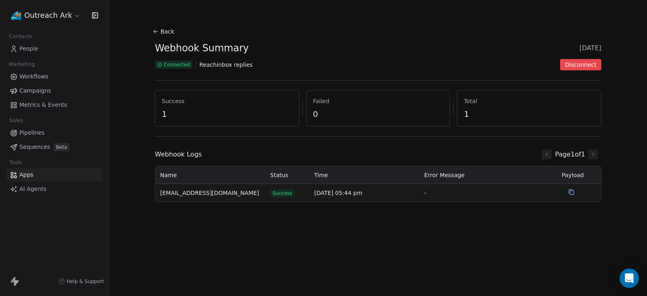
click at [282, 191] on span "Success" at bounding box center [282, 193] width 25 height 8
click at [572, 193] on icon at bounding box center [571, 192] width 6 height 6
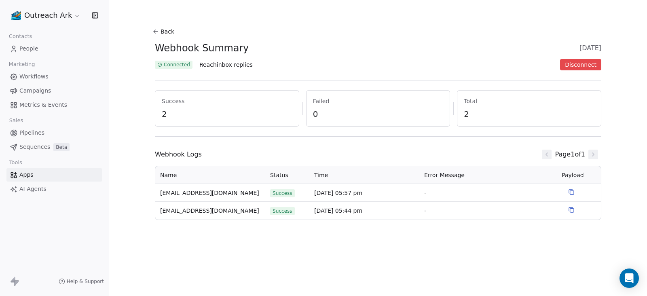
click at [40, 174] on link "Apps" at bounding box center [54, 174] width 96 height 13
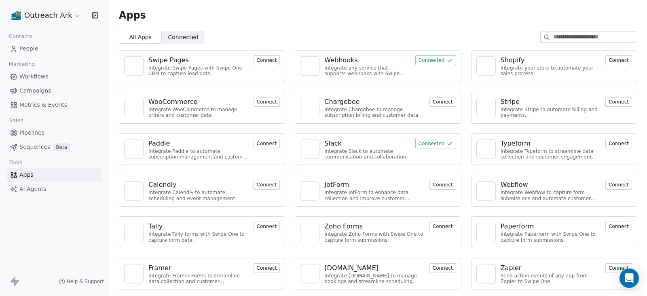
click at [341, 59] on div "Webhooks" at bounding box center [340, 60] width 33 height 10
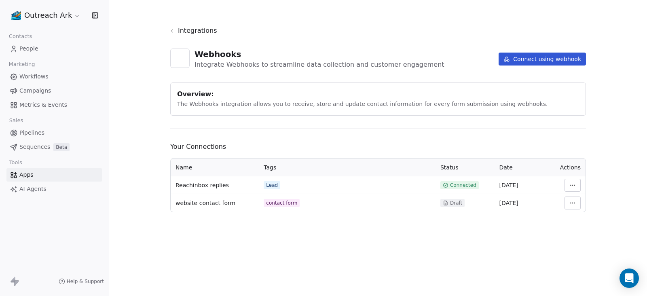
click at [523, 59] on button "Connect using webhook" at bounding box center [541, 59] width 87 height 13
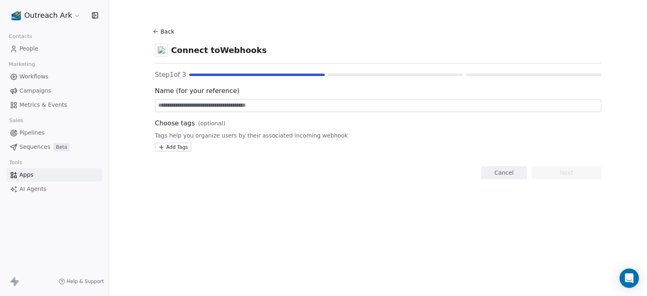
click at [252, 108] on input at bounding box center [377, 105] width 445 height 12
type input "**********"
click at [185, 147] on html "**********" at bounding box center [323, 148] width 647 height 296
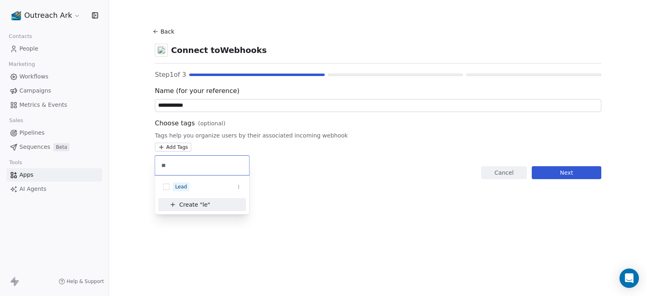
type input "*"
type input "****"
click at [171, 186] on div "Lead" at bounding box center [202, 186] width 88 height 13
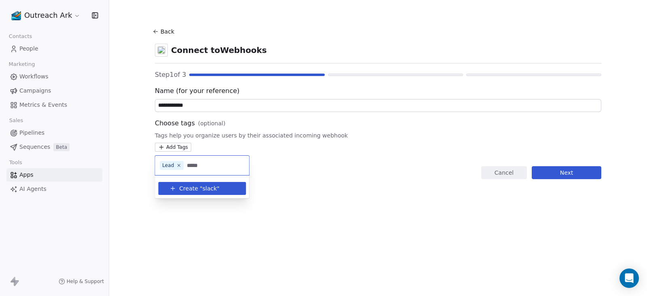
type input "*****"
click at [190, 183] on button "Create " slack "" at bounding box center [202, 188] width 78 height 13
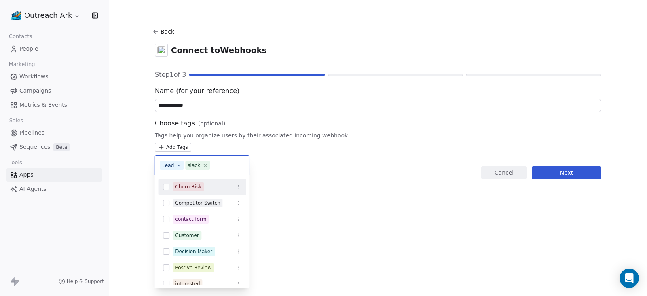
click at [561, 172] on html "**********" at bounding box center [323, 148] width 647 height 296
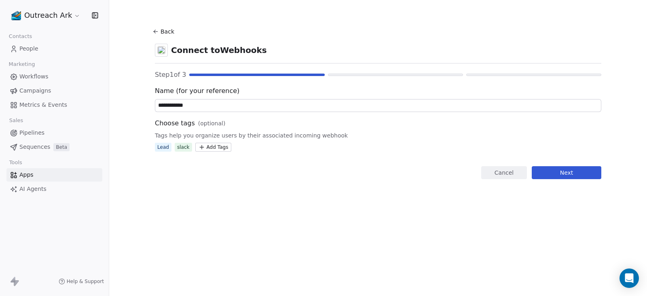
click at [569, 172] on button "Next" at bounding box center [566, 172] width 70 height 13
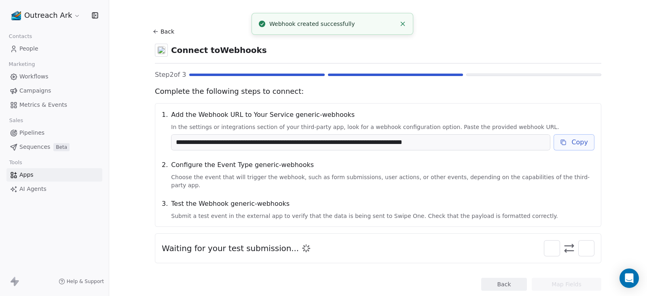
click at [575, 143] on button "Copy" at bounding box center [573, 142] width 41 height 16
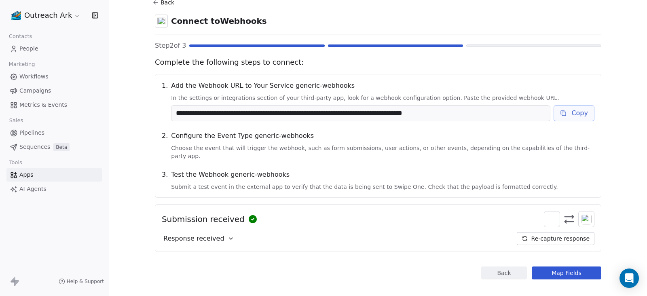
scroll to position [30, 0]
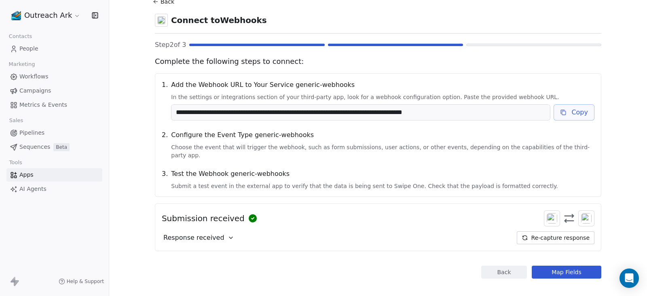
click at [566, 266] on button "Map Fields" at bounding box center [566, 272] width 70 height 13
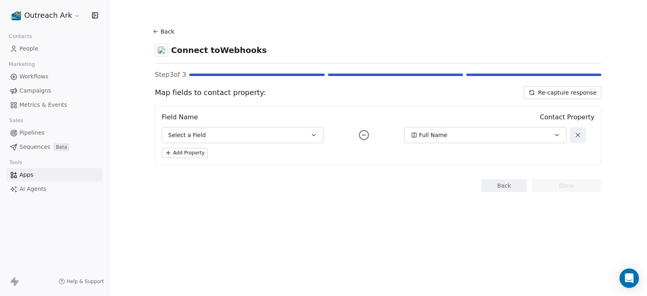
scroll to position [0, 0]
click at [313, 137] on icon "button" at bounding box center [313, 135] width 6 height 6
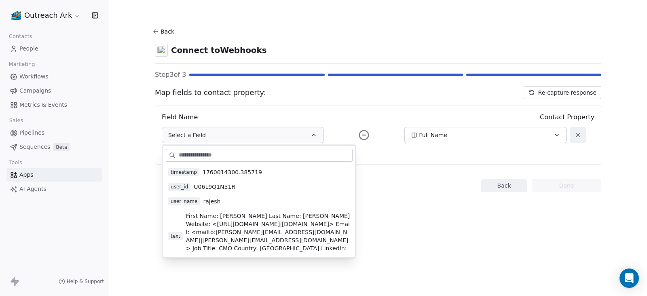
scroll to position [87, 0]
click at [465, 136] on div "Full Name" at bounding box center [478, 135] width 134 height 8
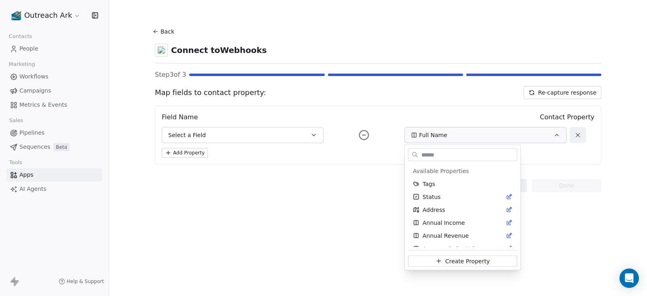
scroll to position [215, 0]
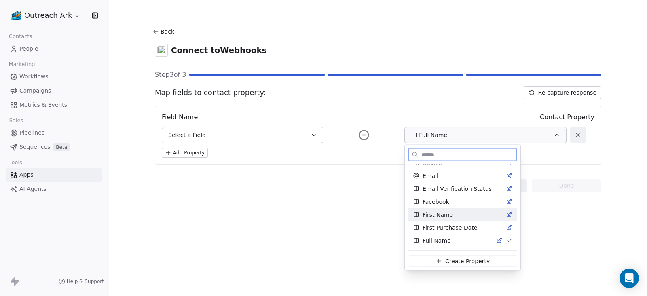
click at [443, 211] on span "First Name" at bounding box center [437, 215] width 30 height 8
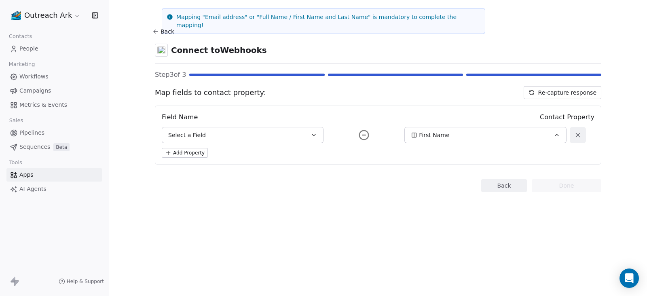
click at [307, 132] on button "Select a Field" at bounding box center [243, 135] width 162 height 16
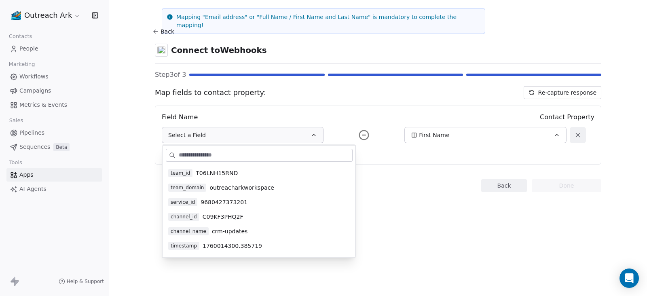
scroll to position [0, 0]
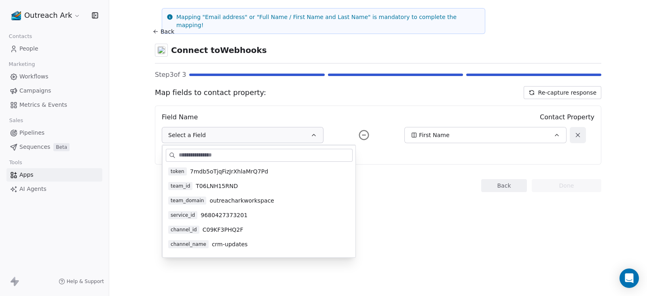
click at [376, 188] on div "Back Done" at bounding box center [378, 185] width 446 height 13
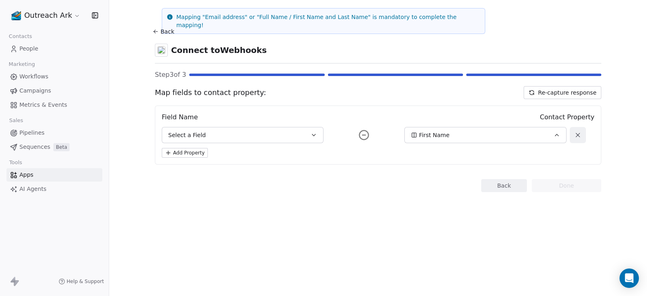
click at [292, 134] on button "Select a Field" at bounding box center [243, 135] width 162 height 16
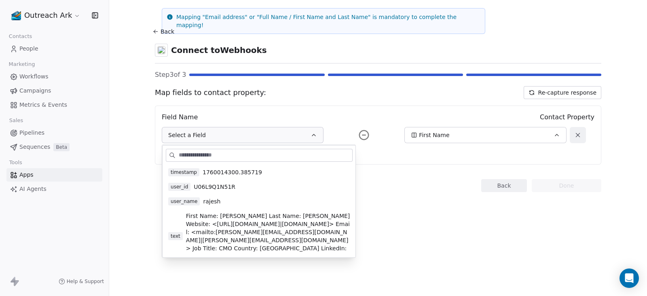
scroll to position [87, 0]
click at [176, 231] on span "text" at bounding box center [175, 235] width 15 height 8
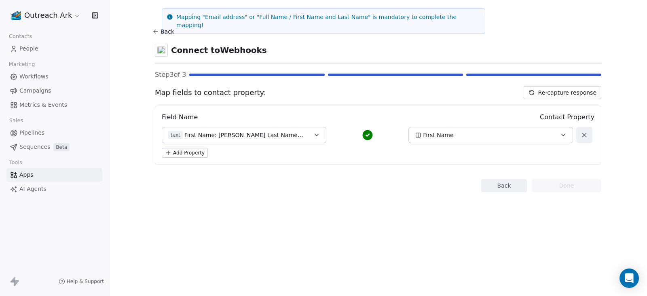
click at [268, 139] on button "text First Name: [PERSON_NAME] Last Name: [PERSON_NAME] Website: <[URL][DOMAIN_…" at bounding box center [244, 135] width 164 height 16
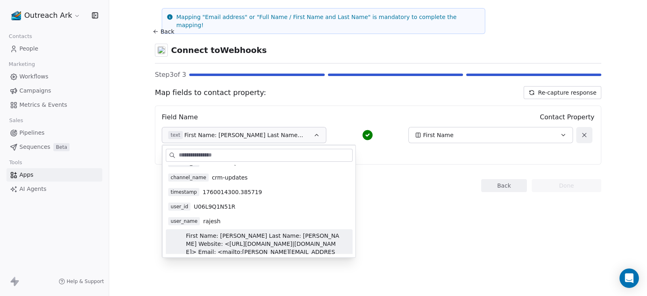
scroll to position [0, 0]
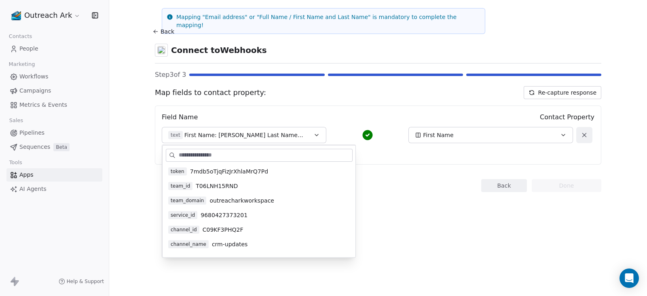
click at [350, 92] on div "Map fields to contact property: Re-capture response" at bounding box center [378, 92] width 446 height 13
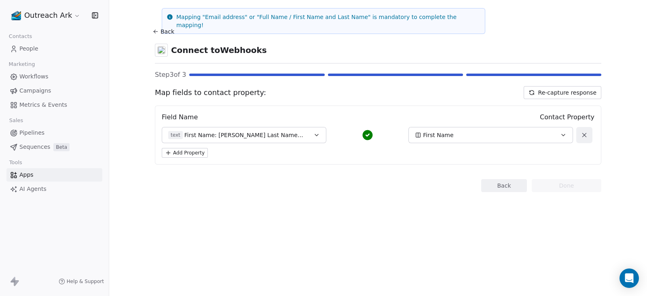
click at [463, 135] on div "First Name" at bounding box center [483, 135] width 136 height 8
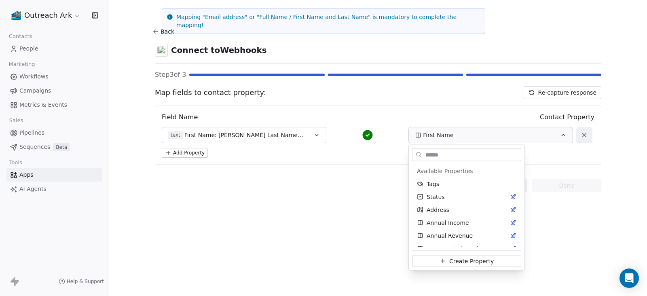
scroll to position [189, 0]
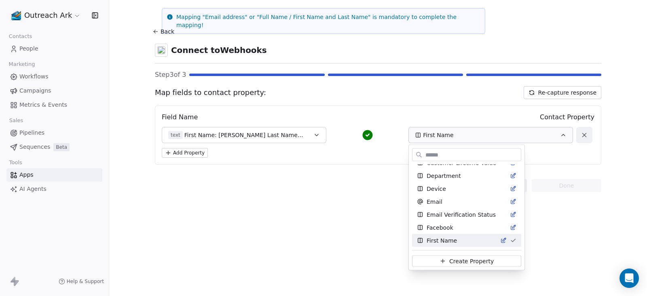
click at [294, 135] on html "Outreach Ark Contacts People Marketing Workflows Campaigns Metrics & Events Sal…" at bounding box center [323, 148] width 647 height 296
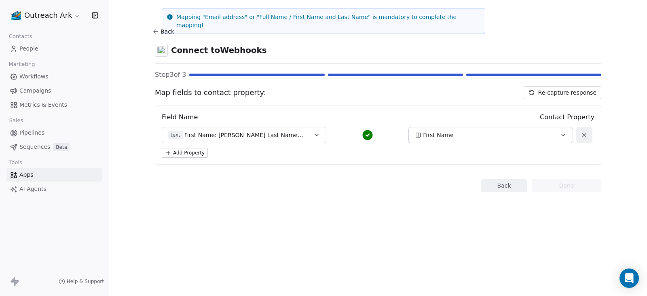
click at [313, 137] on icon "button" at bounding box center [316, 135] width 6 height 6
click at [310, 137] on button "text First Name: [PERSON_NAME] Last Name: [PERSON_NAME] Website: <[URL][DOMAIN_…" at bounding box center [244, 135] width 164 height 16
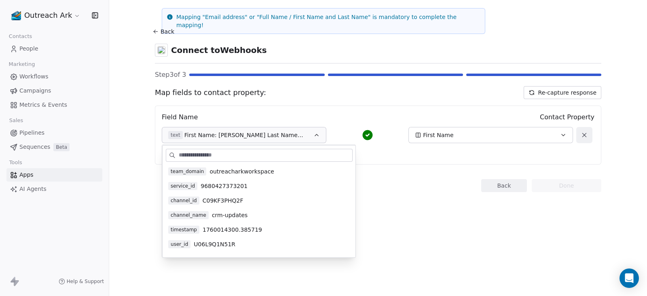
scroll to position [87, 0]
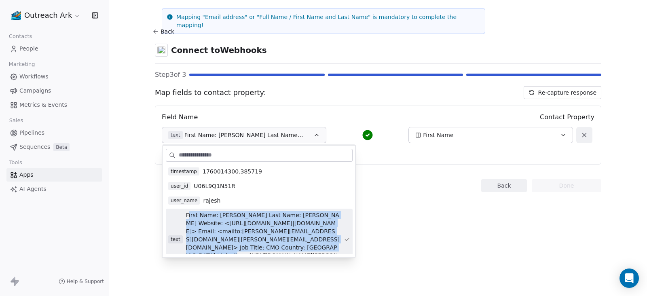
drag, startPoint x: 193, startPoint y: 216, endPoint x: 294, endPoint y: 250, distance: 106.7
click at [294, 250] on span "First Name: [PERSON_NAME] Last Name: [PERSON_NAME] Website: <[URL][DOMAIN_NAME]…" at bounding box center [263, 239] width 154 height 57
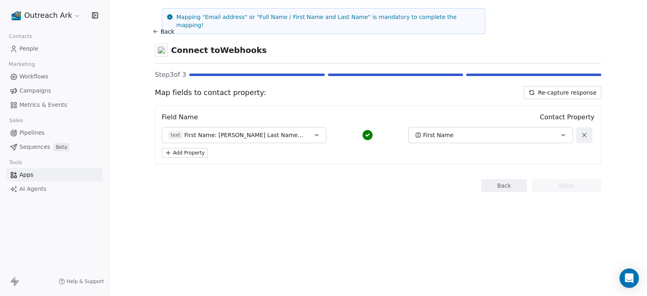
click at [284, 136] on span "First Name: [PERSON_NAME] Last Name: [PERSON_NAME] Website: <[URL][DOMAIN_NAME]…" at bounding box center [244, 135] width 120 height 8
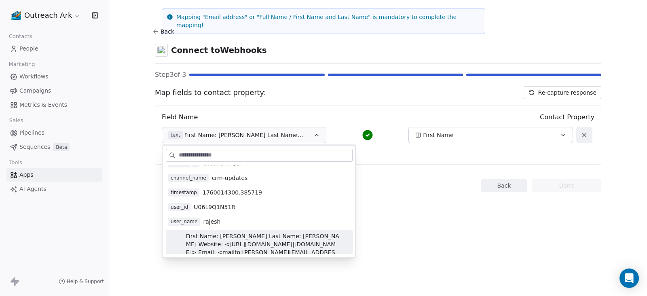
scroll to position [0, 0]
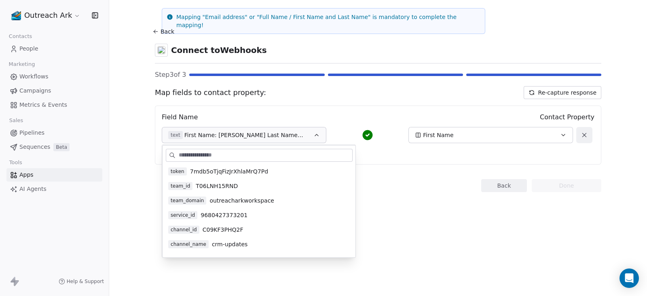
click at [402, 203] on section "Back Connect to Webhooks Step 3 of 3 Map fields to contact property: Re-capture…" at bounding box center [377, 109] width 485 height 218
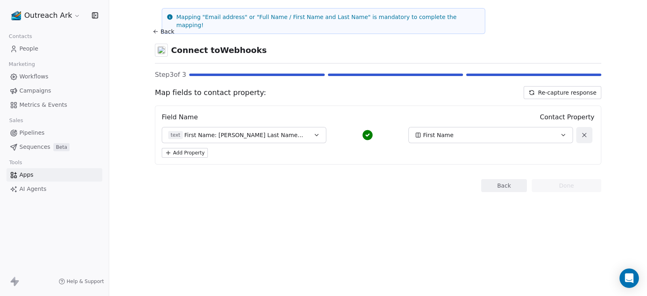
click at [215, 136] on span "First Name: [PERSON_NAME] Last Name: [PERSON_NAME] Website: <[URL][DOMAIN_NAME]…" at bounding box center [244, 135] width 120 height 8
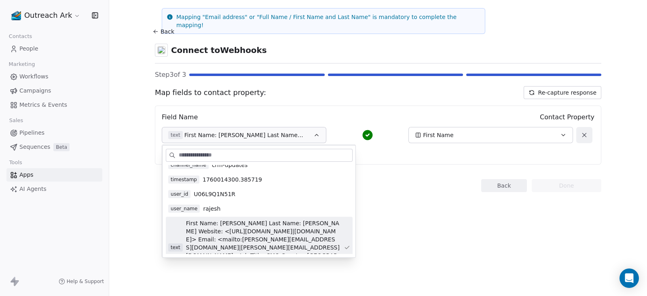
scroll to position [87, 0]
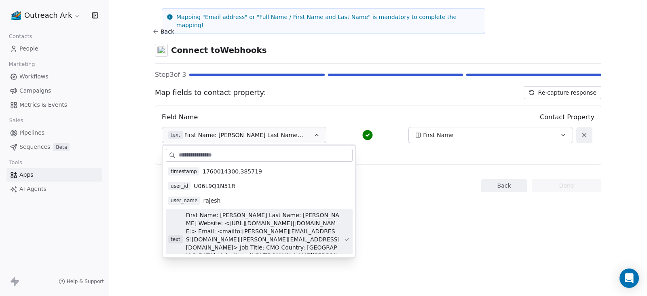
drag, startPoint x: 384, startPoint y: 209, endPoint x: 464, endPoint y: 137, distance: 107.6
click at [388, 207] on section "Back Connect to Webhooks Step 3 of 3 Map fields to contact property: Re-capture…" at bounding box center [377, 109] width 485 height 218
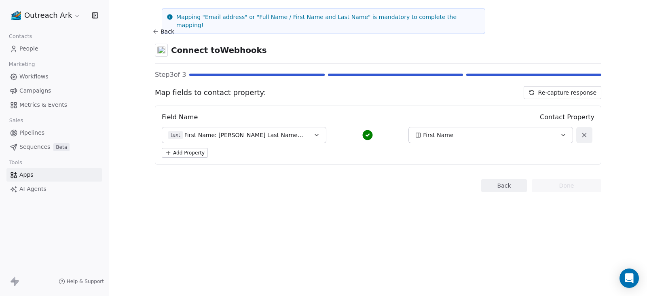
click at [468, 127] on button "First Name" at bounding box center [490, 135] width 164 height 16
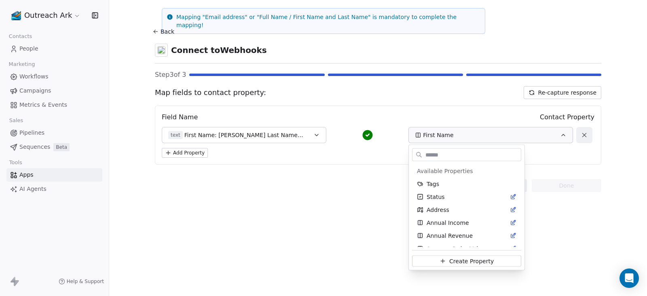
scroll to position [189, 0]
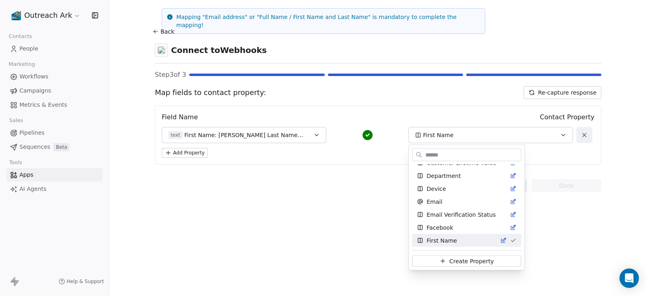
click at [468, 138] on html "Outreach Ark Contacts People Marketing Workflows Campaigns Metrics & Events Sal…" at bounding box center [323, 148] width 647 height 296
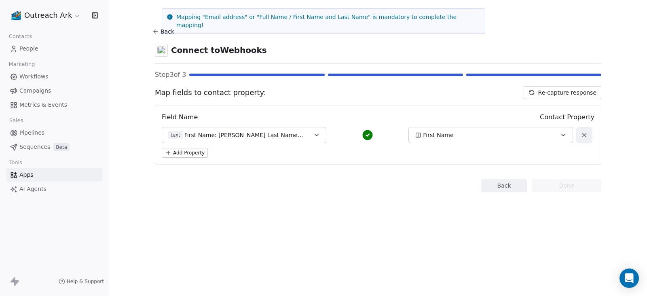
click at [469, 134] on div "First Name" at bounding box center [483, 135] width 136 height 8
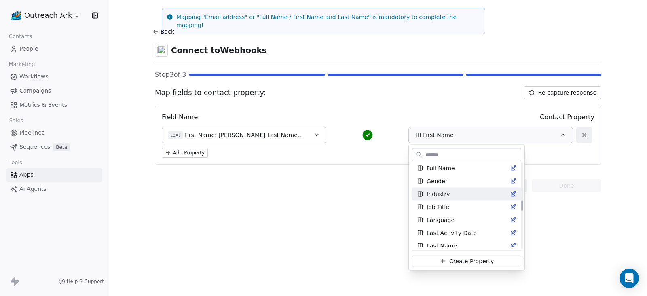
scroll to position [290, 0]
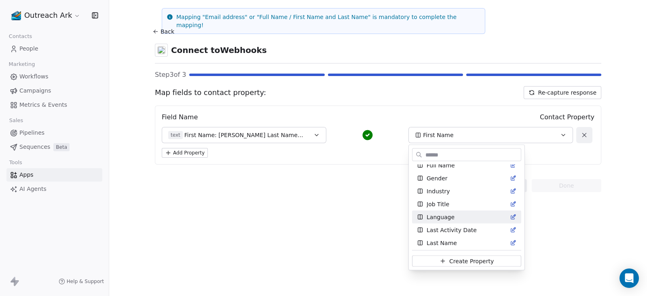
click at [289, 210] on html "Outreach Ark Contacts People Marketing Workflows Campaigns Metrics & Events Sal…" at bounding box center [323, 148] width 647 height 296
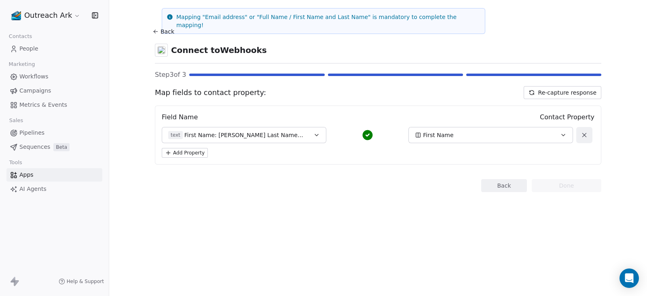
click at [270, 138] on span "First Name: [PERSON_NAME] Last Name: [PERSON_NAME] Website: <[URL][DOMAIN_NAME]…" at bounding box center [244, 135] width 120 height 8
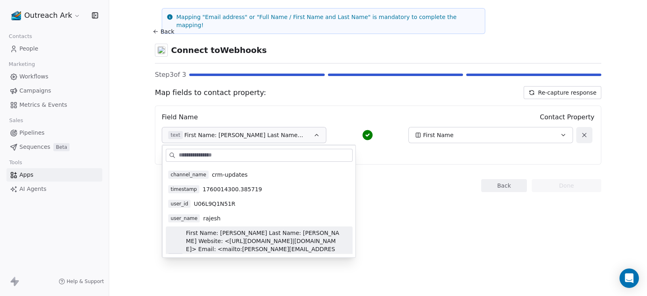
scroll to position [87, 0]
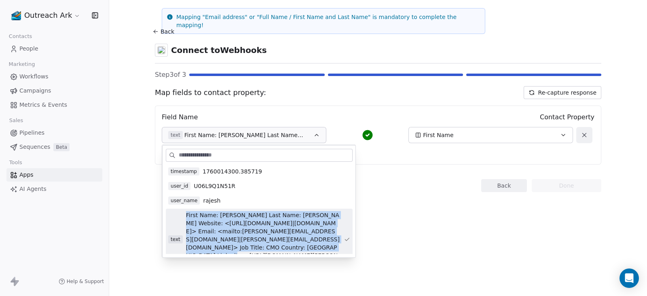
drag, startPoint x: 202, startPoint y: 221, endPoint x: 289, endPoint y: 252, distance: 92.0
click at [289, 252] on div "text First Name: [PERSON_NAME] Last Name: [PERSON_NAME] Website: <[URL][DOMAIN_…" at bounding box center [259, 239] width 187 height 61
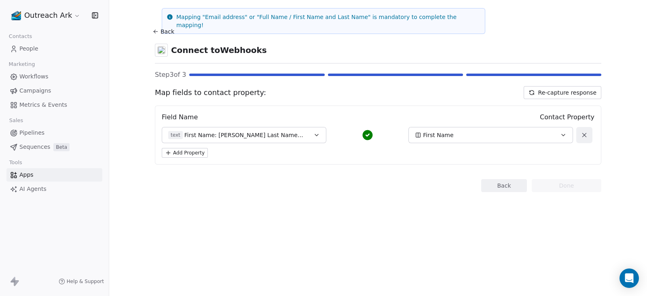
click at [235, 135] on span "First Name: [PERSON_NAME] Last Name: [PERSON_NAME] Website: <[URL][DOMAIN_NAME]…" at bounding box center [244, 135] width 120 height 8
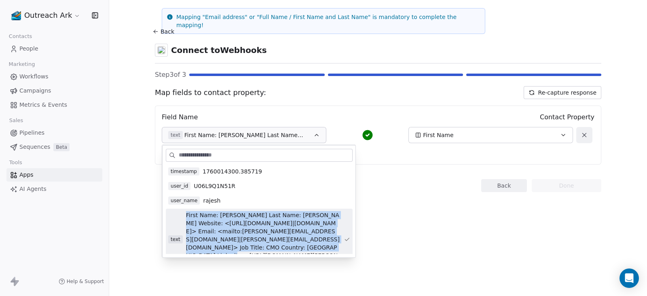
drag, startPoint x: 185, startPoint y: 210, endPoint x: 298, endPoint y: 247, distance: 119.1
click at [298, 247] on span "First Name: [PERSON_NAME] Last Name: [PERSON_NAME] Website: <[URL][DOMAIN_NAME]…" at bounding box center [263, 239] width 154 height 57
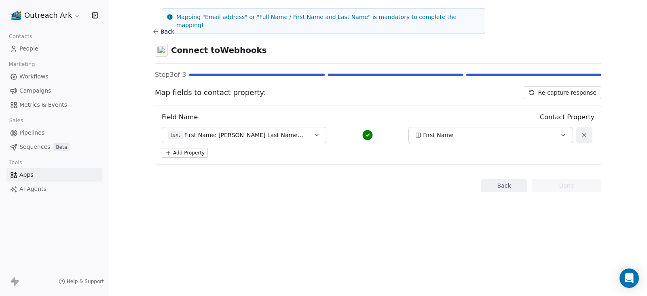
click at [216, 133] on span "First Name: [PERSON_NAME] Last Name: [PERSON_NAME] Website: <[URL][DOMAIN_NAME]…" at bounding box center [244, 135] width 120 height 8
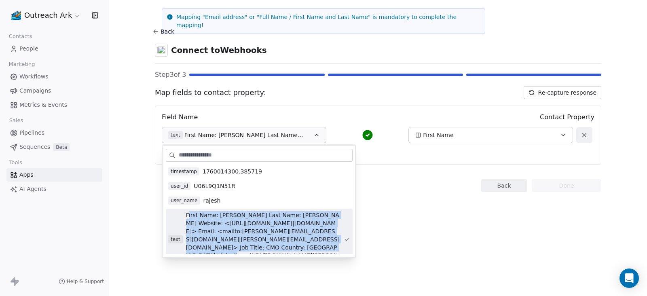
drag, startPoint x: 187, startPoint y: 211, endPoint x: 300, endPoint y: 248, distance: 119.5
click at [300, 248] on span "First Name: [PERSON_NAME] Last Name: [PERSON_NAME] Website: <[URL][DOMAIN_NAME]…" at bounding box center [263, 239] width 154 height 57
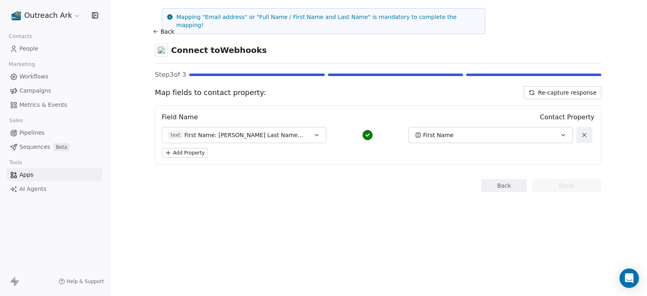
click at [234, 131] on span "First Name: [PERSON_NAME] Last Name: [PERSON_NAME] Website: <[URL][DOMAIN_NAME]…" at bounding box center [244, 135] width 120 height 8
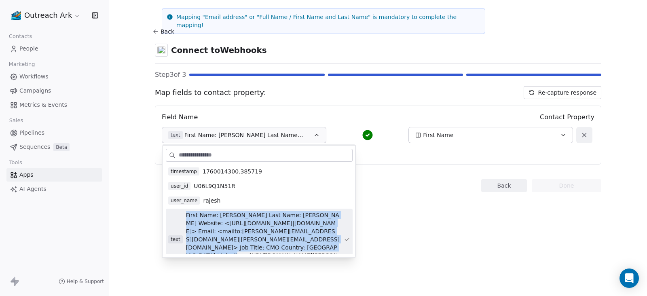
drag, startPoint x: 276, startPoint y: 248, endPoint x: 186, endPoint y: 215, distance: 95.5
click at [186, 215] on span "First Name: [PERSON_NAME] Last Name: [PERSON_NAME] Website: <[URL][DOMAIN_NAME]…" at bounding box center [263, 239] width 154 height 57
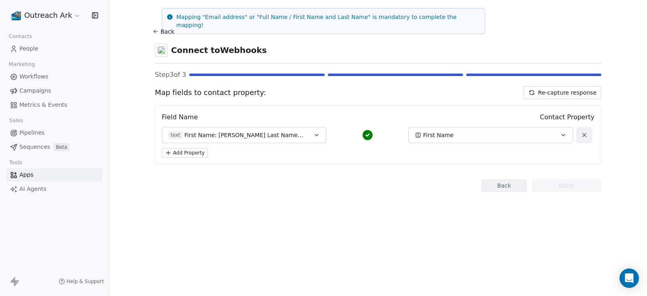
click at [214, 139] on button "text First Name: [PERSON_NAME] Last Name: [PERSON_NAME] Website: <[URL][DOMAIN_…" at bounding box center [244, 135] width 164 height 16
